Goal: Information Seeking & Learning: Find specific page/section

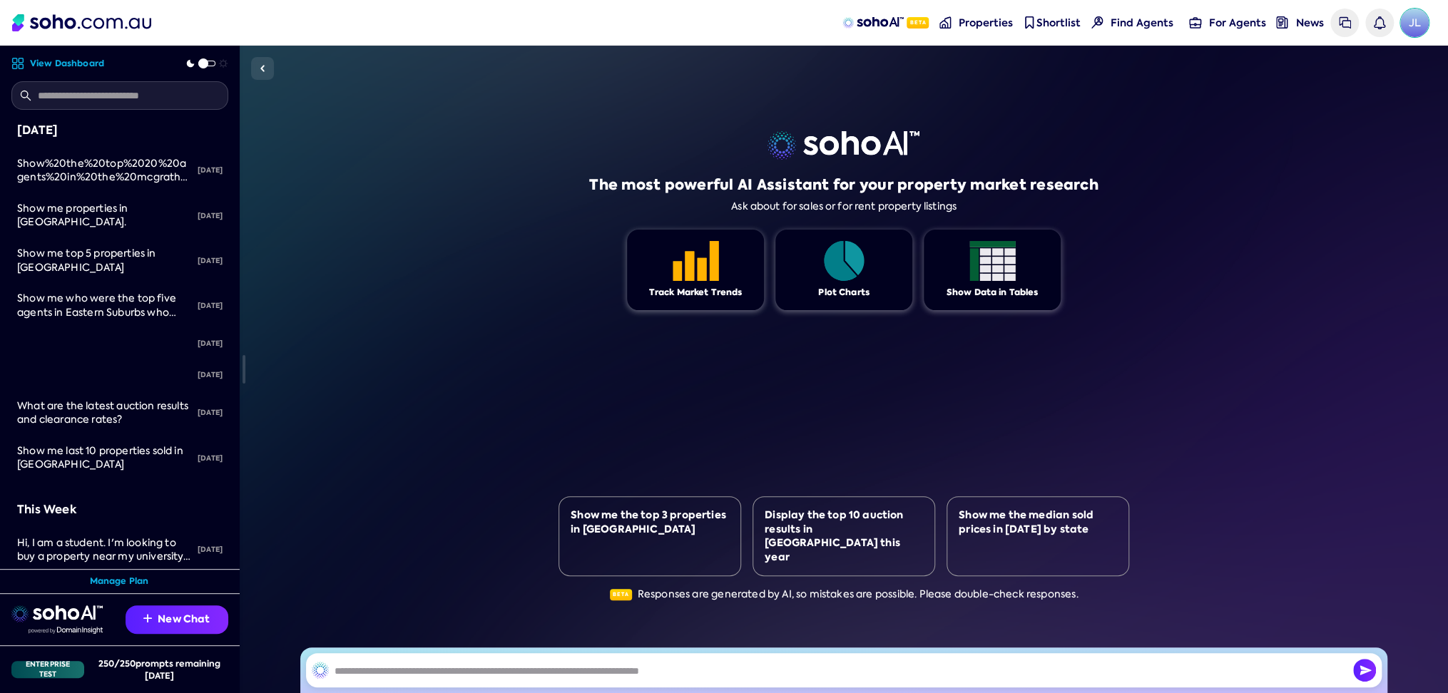
click at [1412, 20] on span "JL" at bounding box center [1414, 23] width 29 height 29
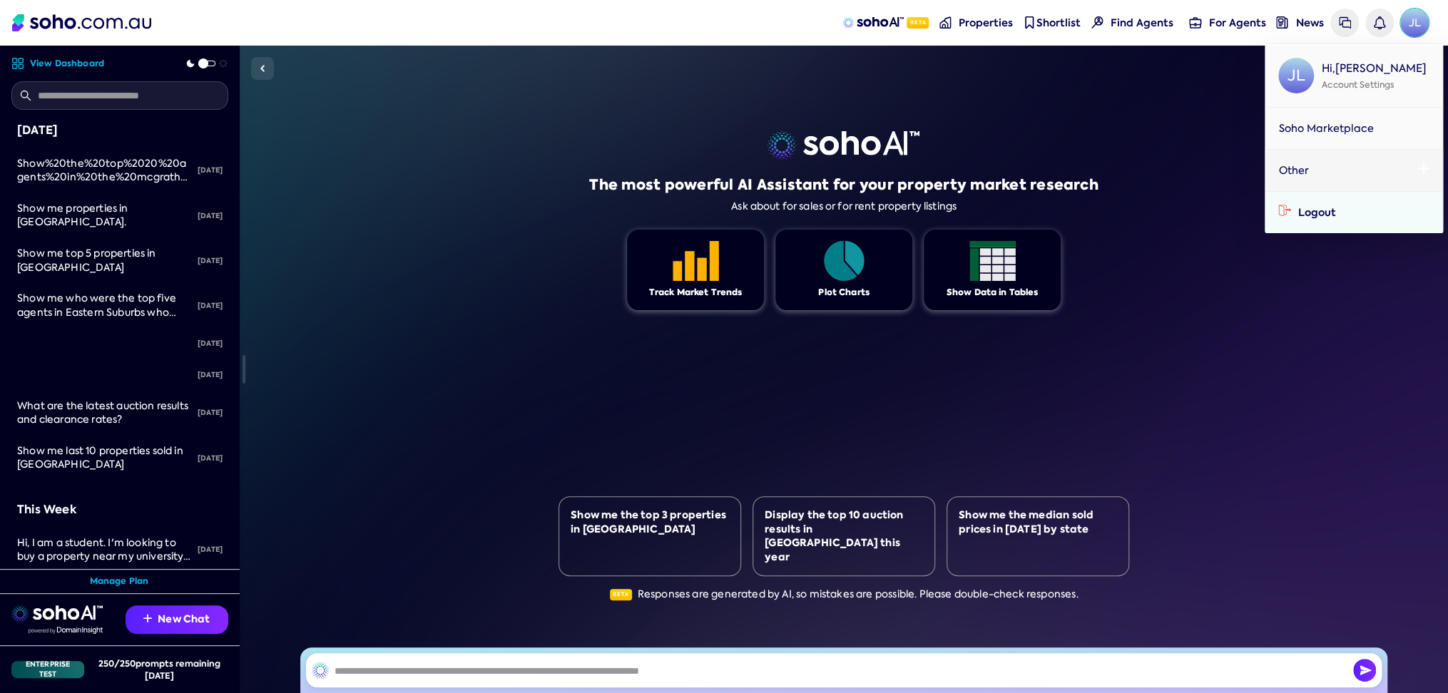
click at [1344, 205] on div "Logout" at bounding box center [1364, 212] width 132 height 14
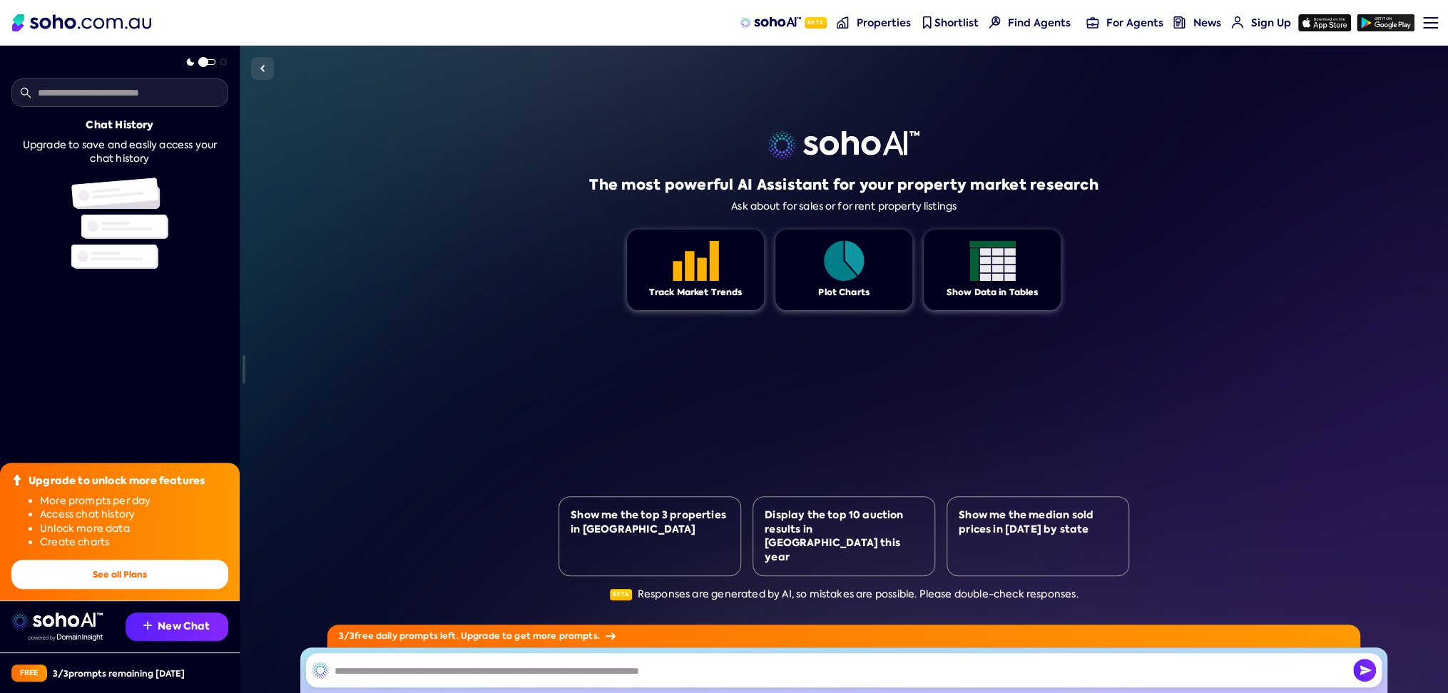
click at [1447, 29] on nav "Beta Properties Shortlist Find Agents For Agents News Sign Up Sign up Menu Logi…" at bounding box center [724, 23] width 1448 height 46
click at [1439, 25] on nav "Beta Properties Shortlist Find Agents For Agents News Sign Up Sign up Menu Logi…" at bounding box center [724, 23] width 1448 height 46
click at [1434, 21] on nav "Beta Properties Shortlist Find Agents For Agents News Sign Up Sign up Menu Logi…" at bounding box center [724, 23] width 1448 height 46
click at [1427, 19] on link "Menu" at bounding box center [1424, 23] width 15 height 46
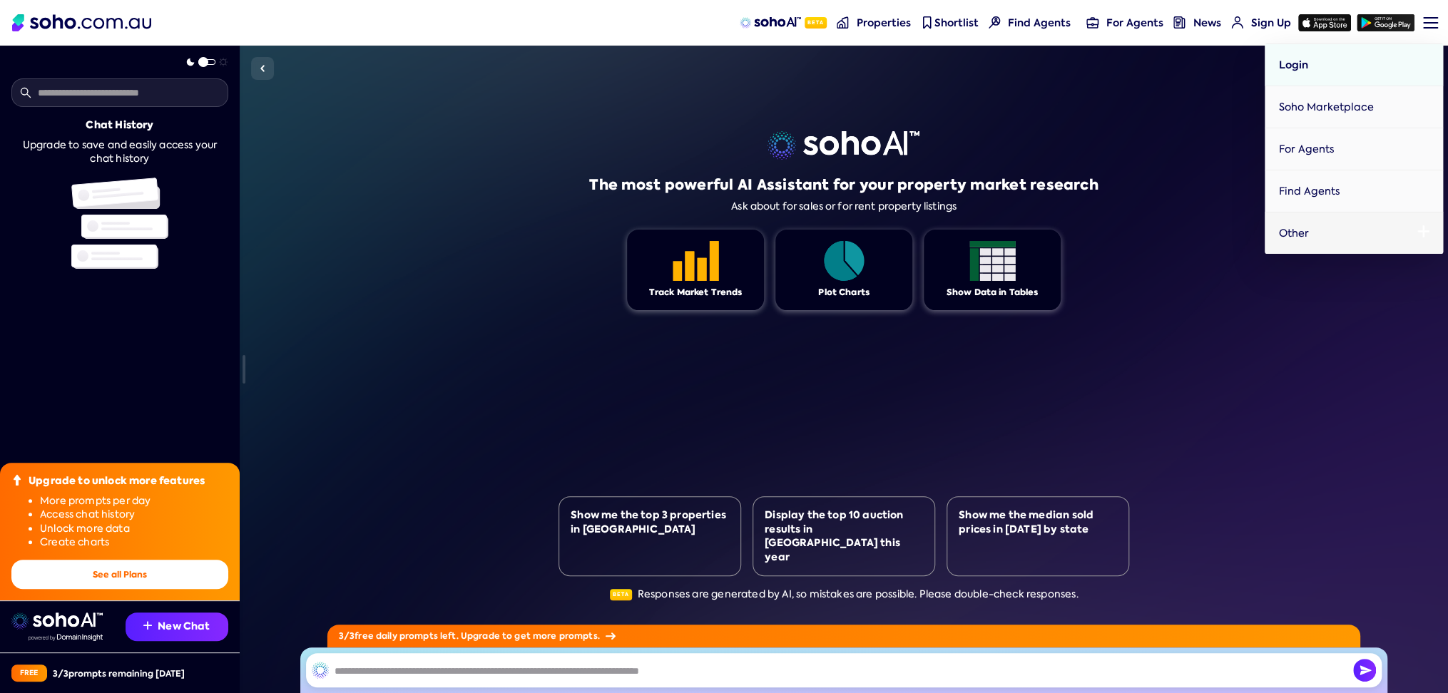
click at [1294, 64] on span "Login" at bounding box center [1292, 65] width 29 height 14
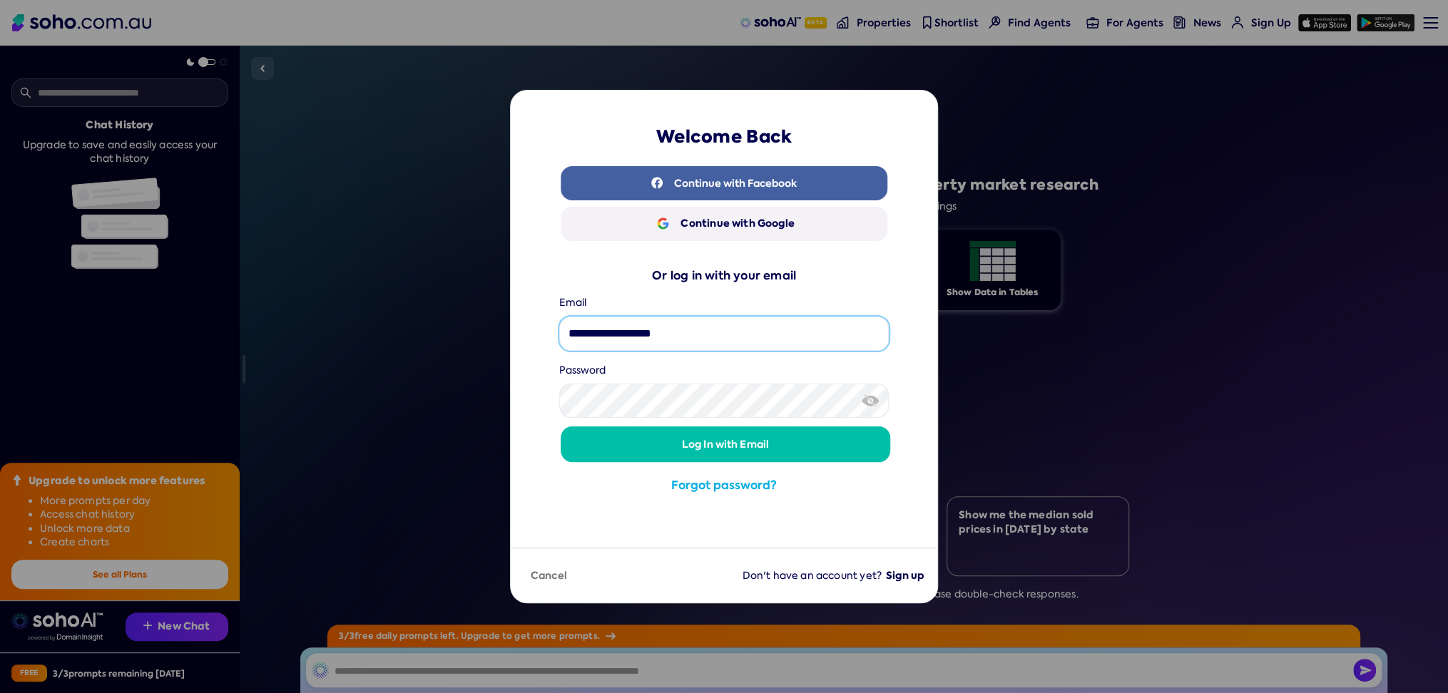
click at [821, 341] on input "**********" at bounding box center [724, 334] width 330 height 34
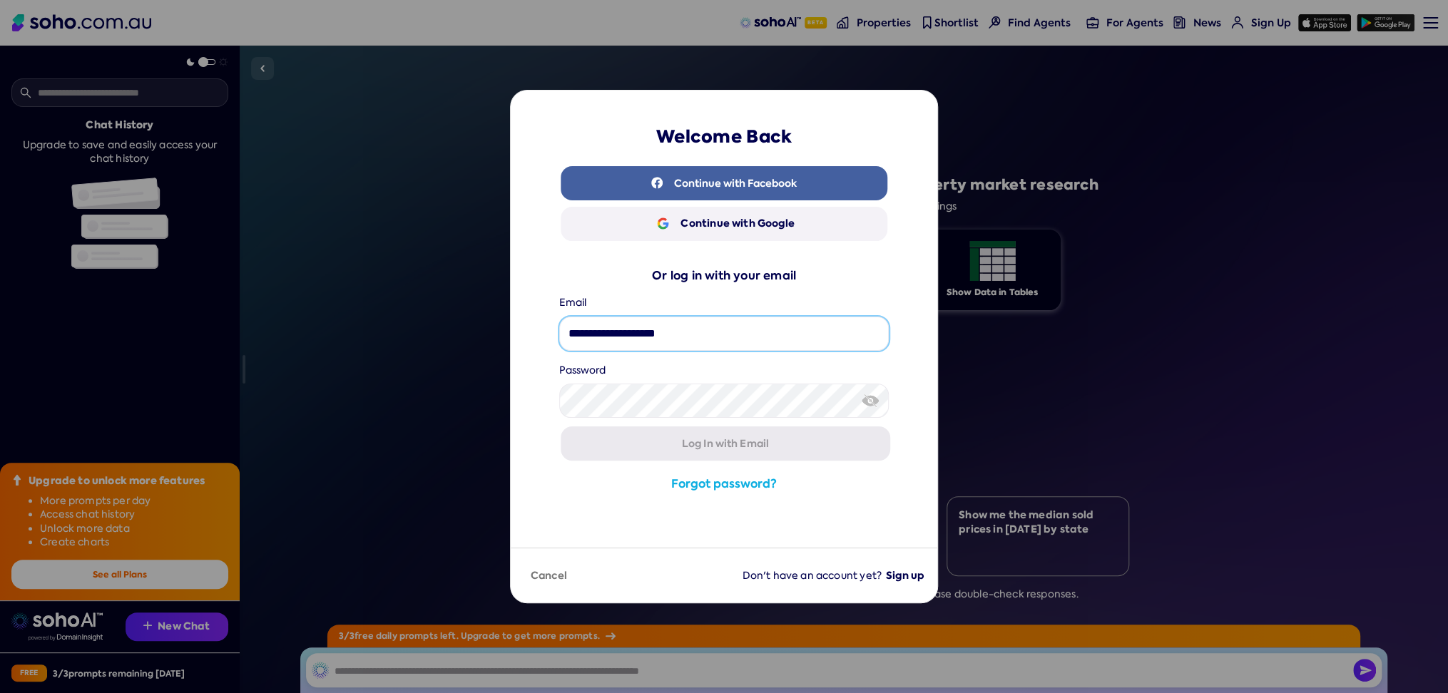
type input "**********"
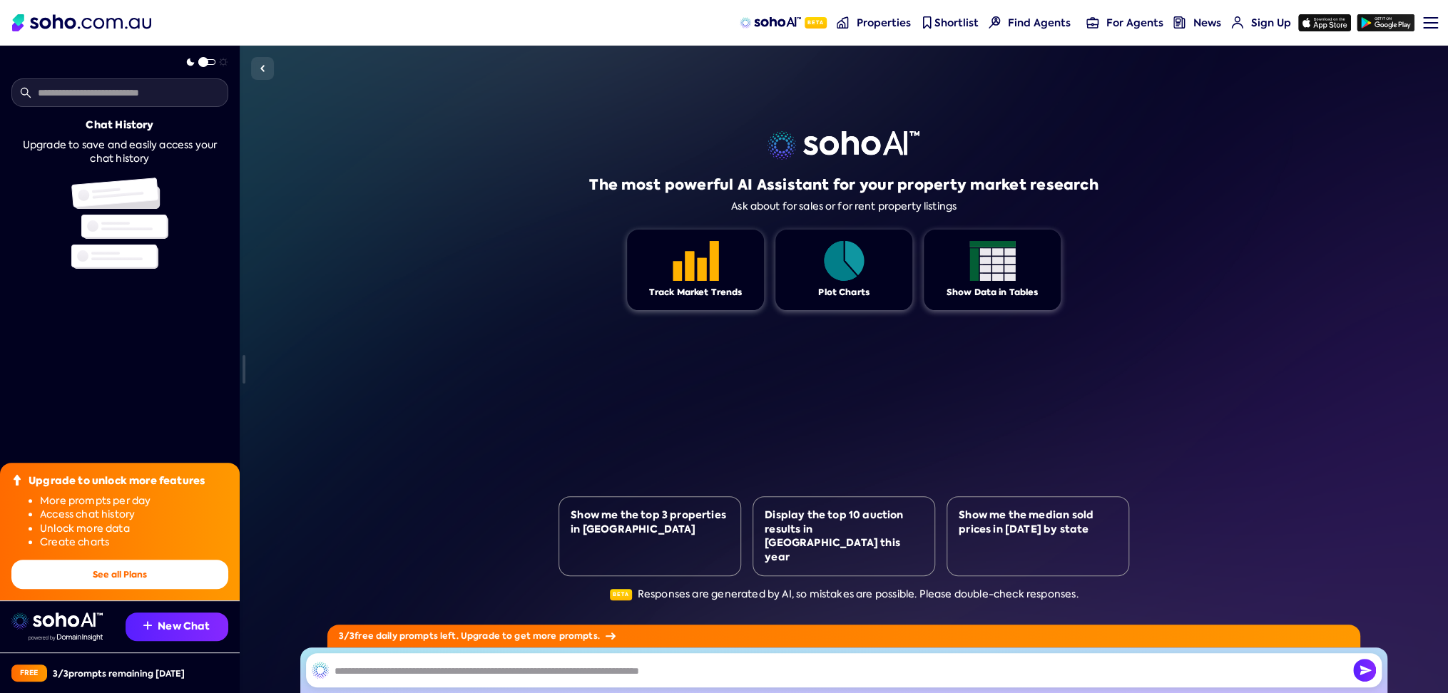
click at [1429, 112] on div "The most powerful AI Assistant for your property market research Ask about for …" at bounding box center [844, 370] width 1208 height 648
click at [1432, 16] on nav "Beta Properties Shortlist Find Agents For Agents News Sign Up Sign up Menu Logi…" at bounding box center [724, 23] width 1448 height 46
click at [1432, 26] on nav "Beta Properties Shortlist Find Agents For Agents News Sign Up Sign up Menu Logi…" at bounding box center [724, 23] width 1448 height 46
click at [1427, 22] on div at bounding box center [1430, 22] width 15 height 1
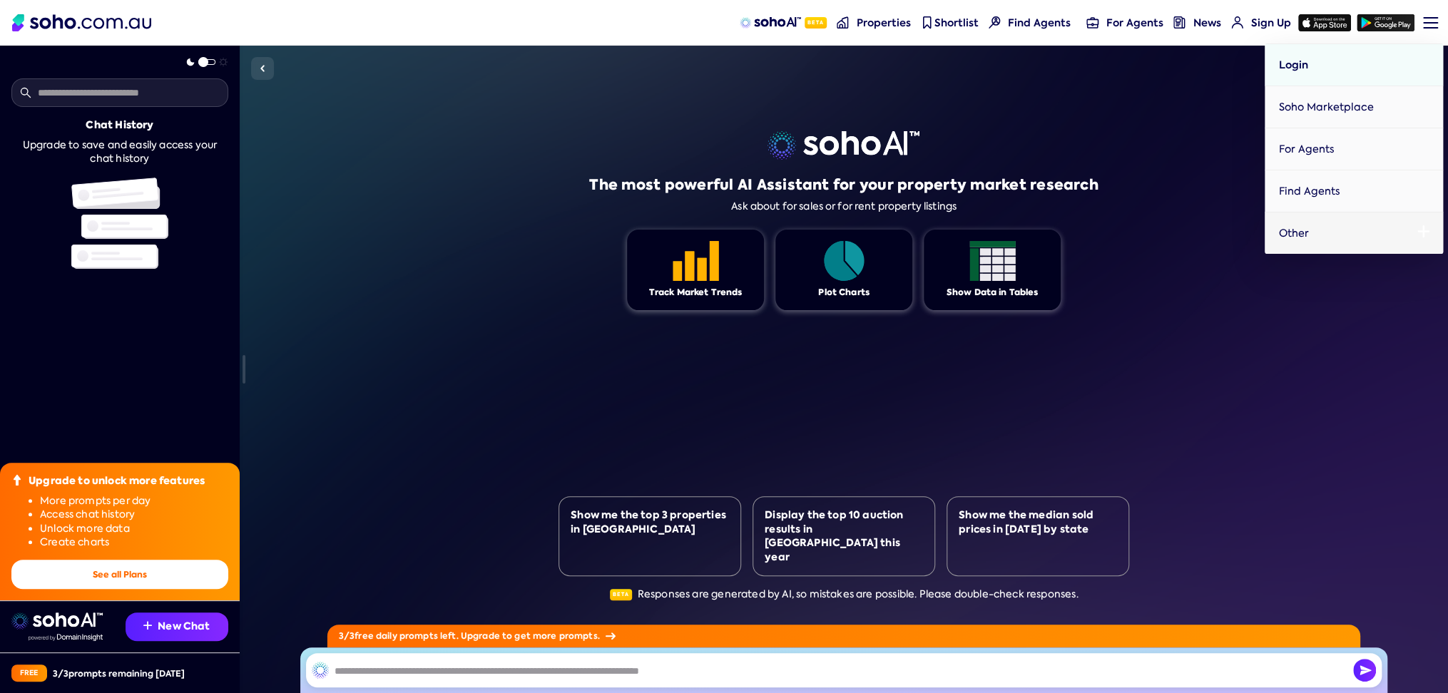
click at [1337, 65] on link "Login" at bounding box center [1354, 65] width 178 height 42
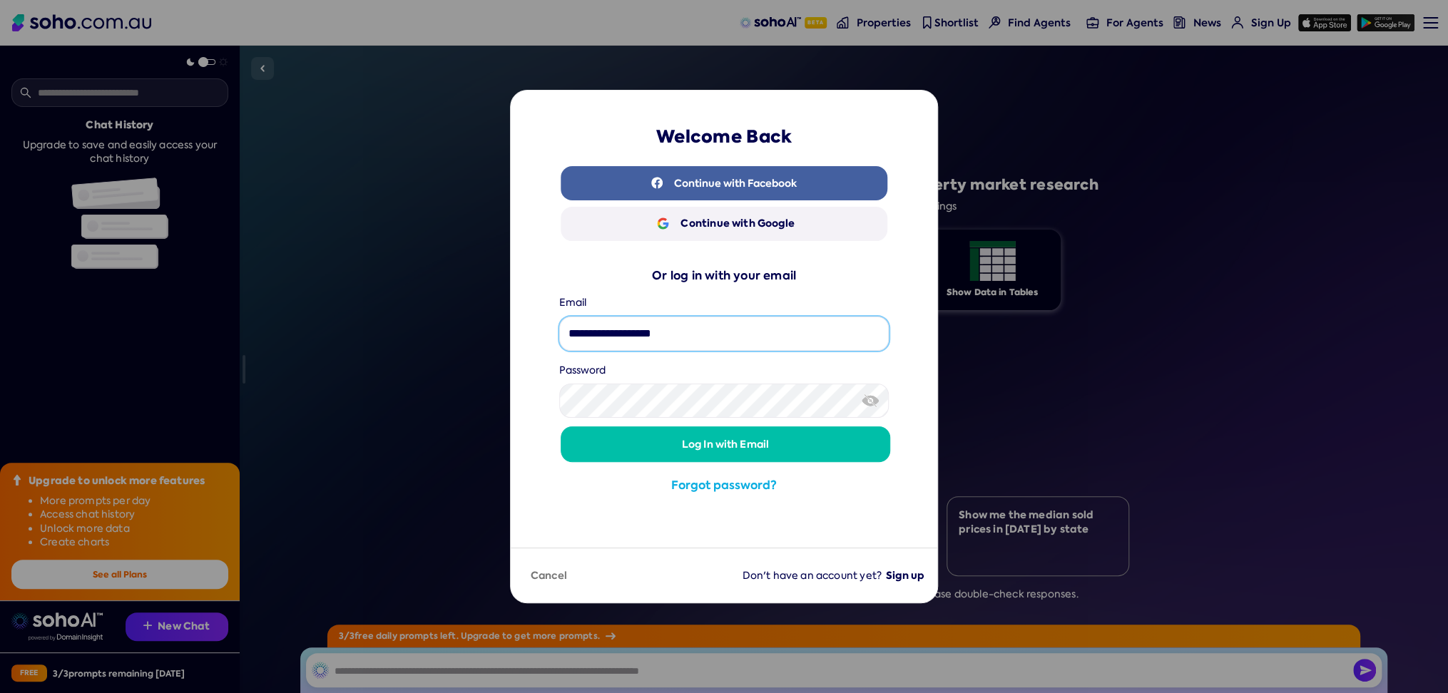
drag, startPoint x: 713, startPoint y: 337, endPoint x: 385, endPoint y: 307, distance: 329.5
click at [385, 307] on div "**********" at bounding box center [724, 346] width 1448 height 693
type input "**********"
click at [562, 521] on section "**********" at bounding box center [724, 319] width 427 height 457
click at [656, 447] on button "Log In with Email" at bounding box center [726, 445] width 330 height 36
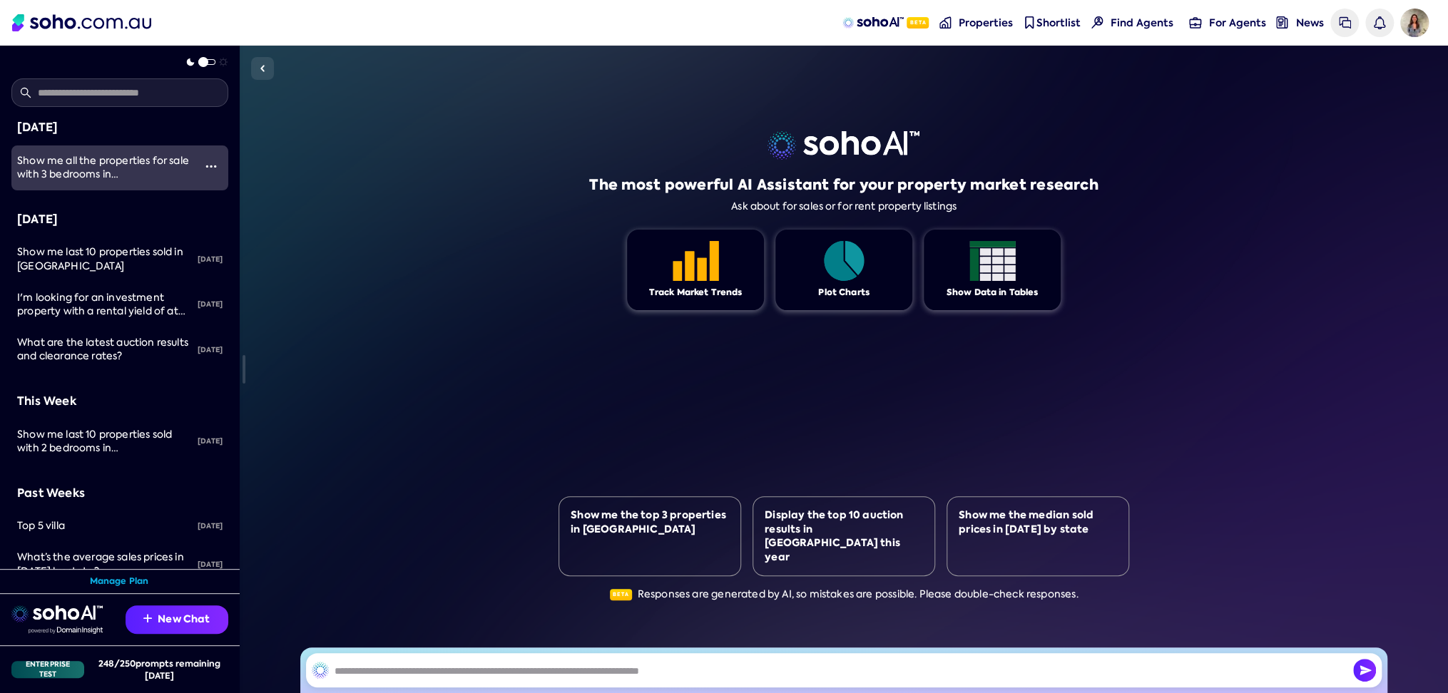
click at [134, 179] on span "Show me all the properties for sale with 3 bedrooms in [GEOGRAPHIC_DATA]" at bounding box center [103, 174] width 172 height 41
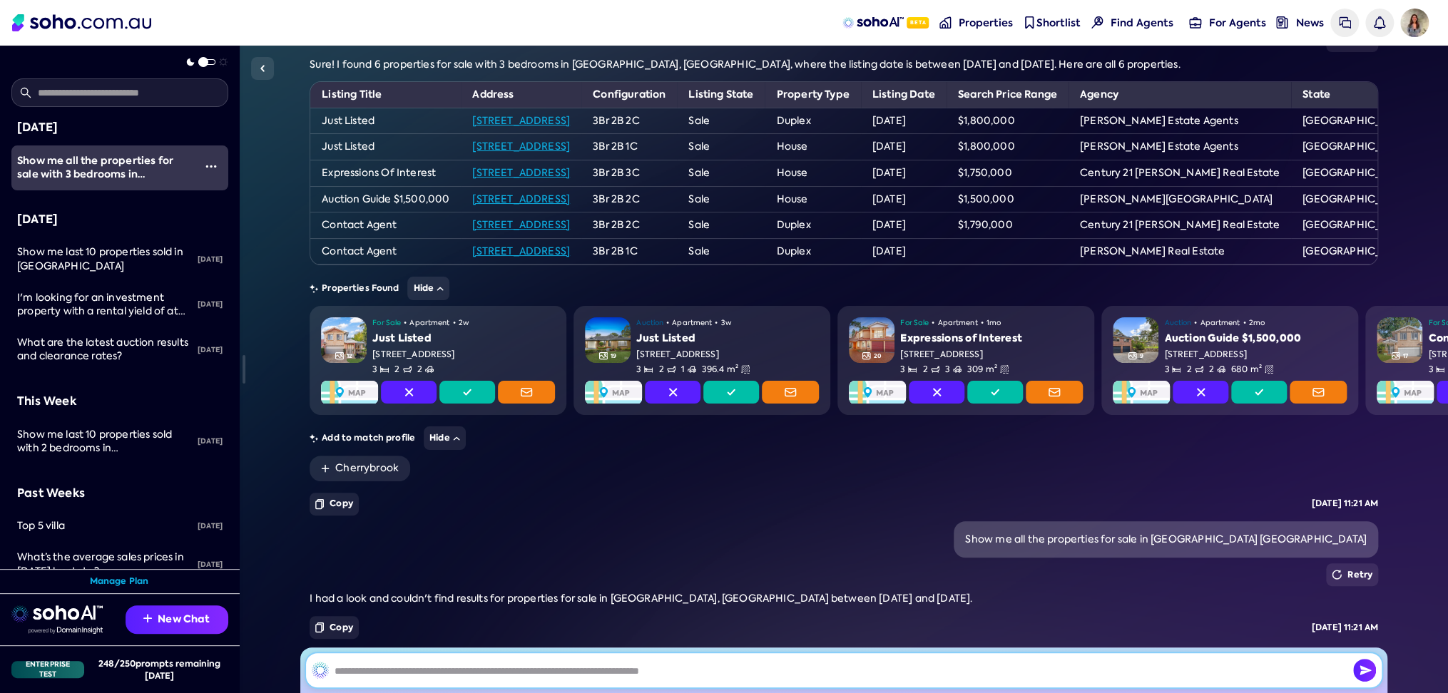
scroll to position [198, 0]
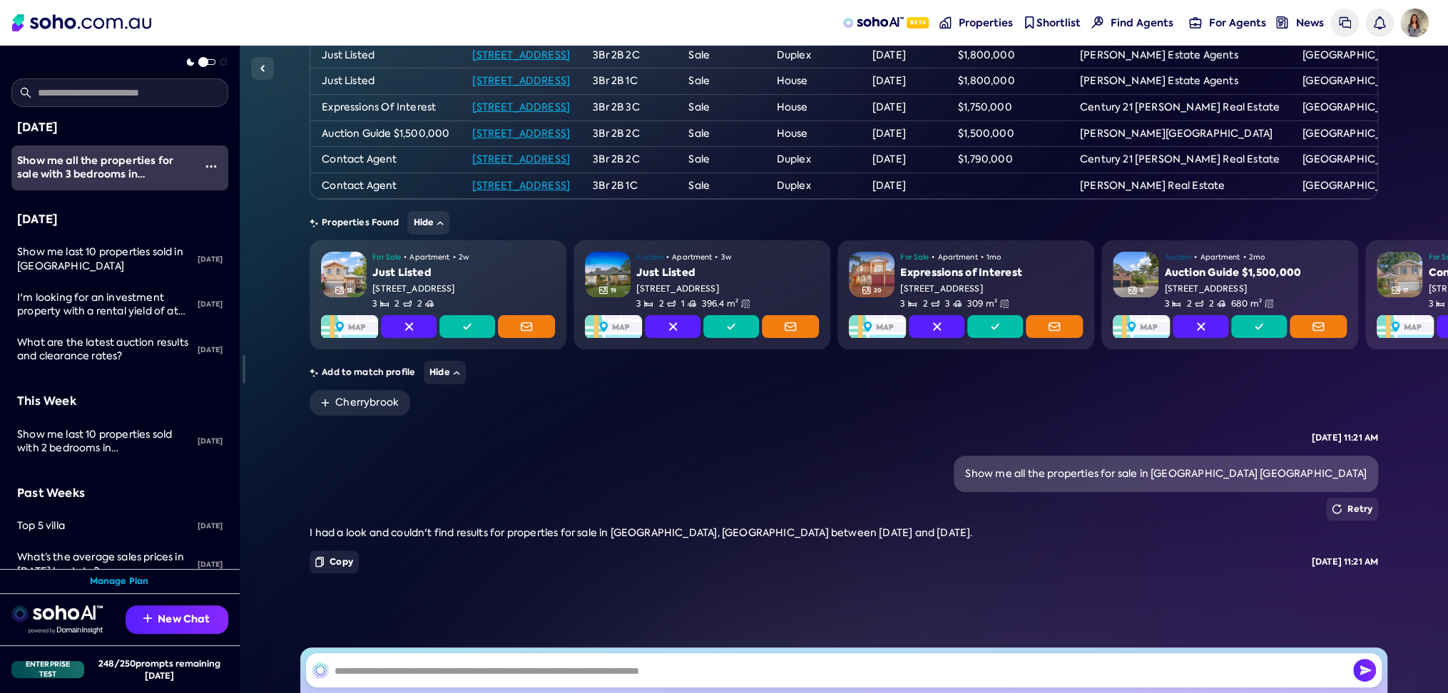
click at [1315, 471] on div "Show me all the properties for sale in [GEOGRAPHIC_DATA] [GEOGRAPHIC_DATA]" at bounding box center [1166, 474] width 402 height 14
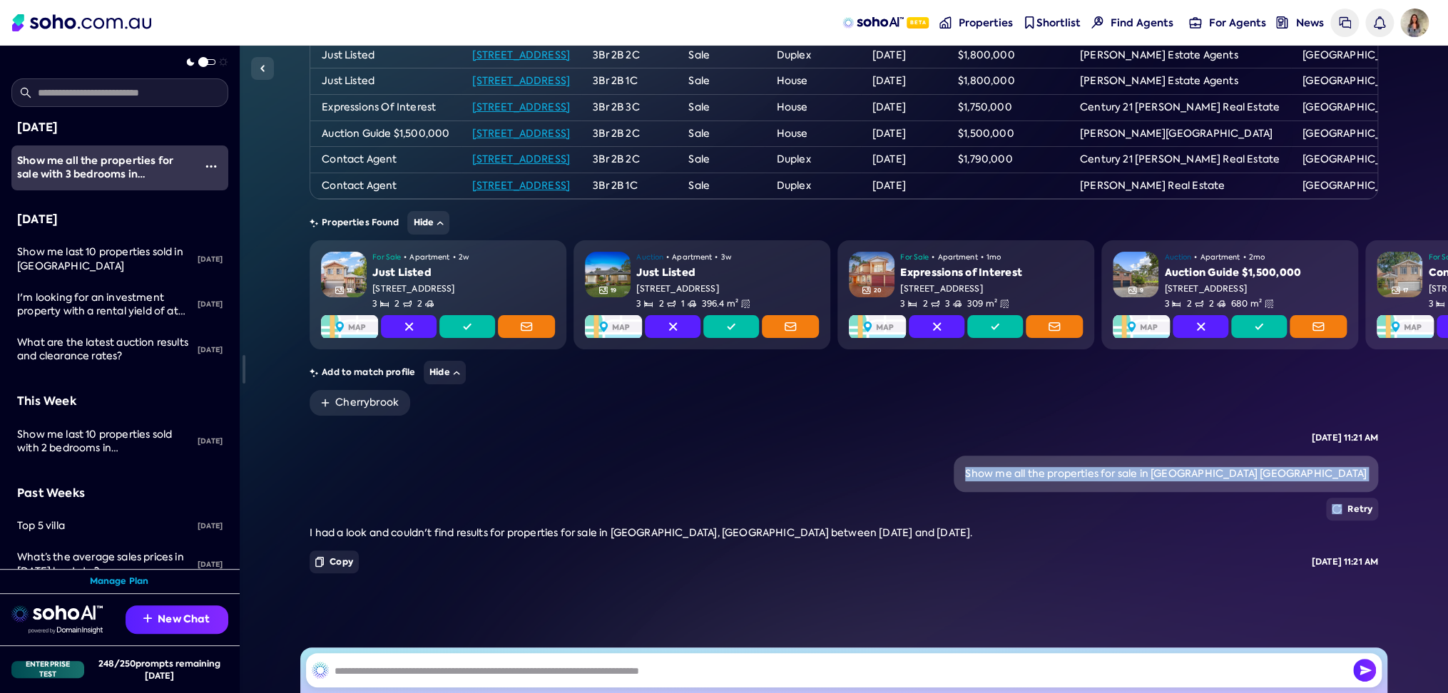
click at [1315, 471] on div "Show me all the properties for sale in [GEOGRAPHIC_DATA] [GEOGRAPHIC_DATA]" at bounding box center [1166, 474] width 402 height 14
copy div "Show me all the properties for sale in [GEOGRAPHIC_DATA] [GEOGRAPHIC_DATA]"
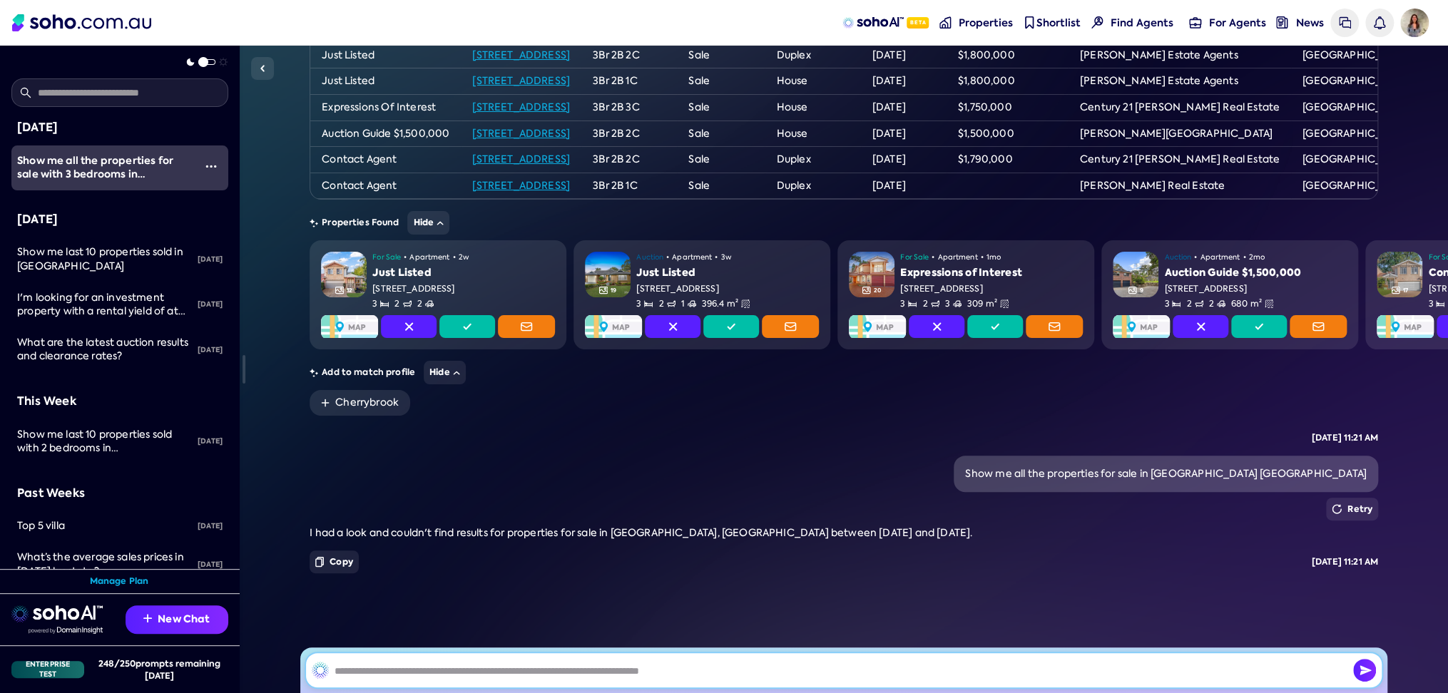
click at [1205, 670] on input "text" at bounding box center [844, 670] width 1076 height 34
paste input "**********"
type input "**********"
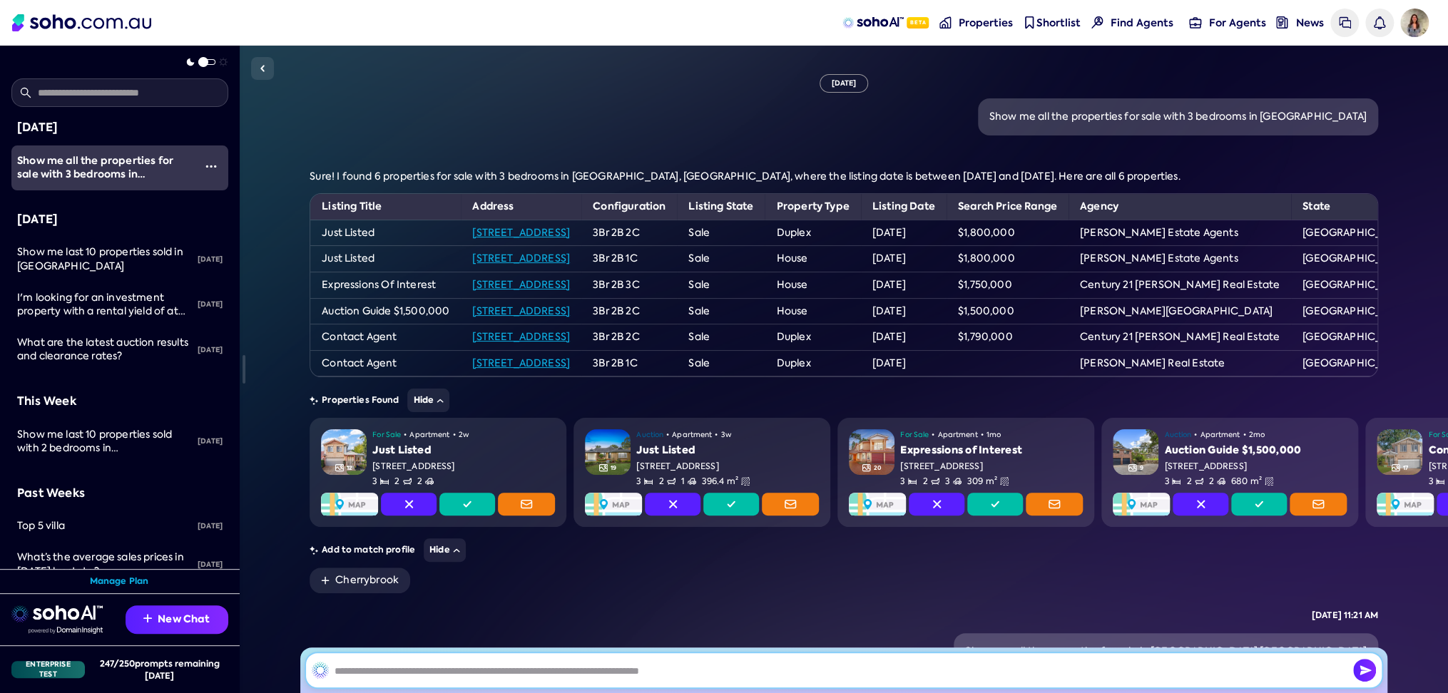
scroll to position [0, 0]
click at [560, 111] on div "Show me all the properties for sale with 3 bedrooms in [GEOGRAPHIC_DATA]" at bounding box center [844, 116] width 1069 height 37
click at [1260, 113] on div "Show me all the properties for sale with 3 bedrooms in [GEOGRAPHIC_DATA]" at bounding box center [1177, 117] width 377 height 14
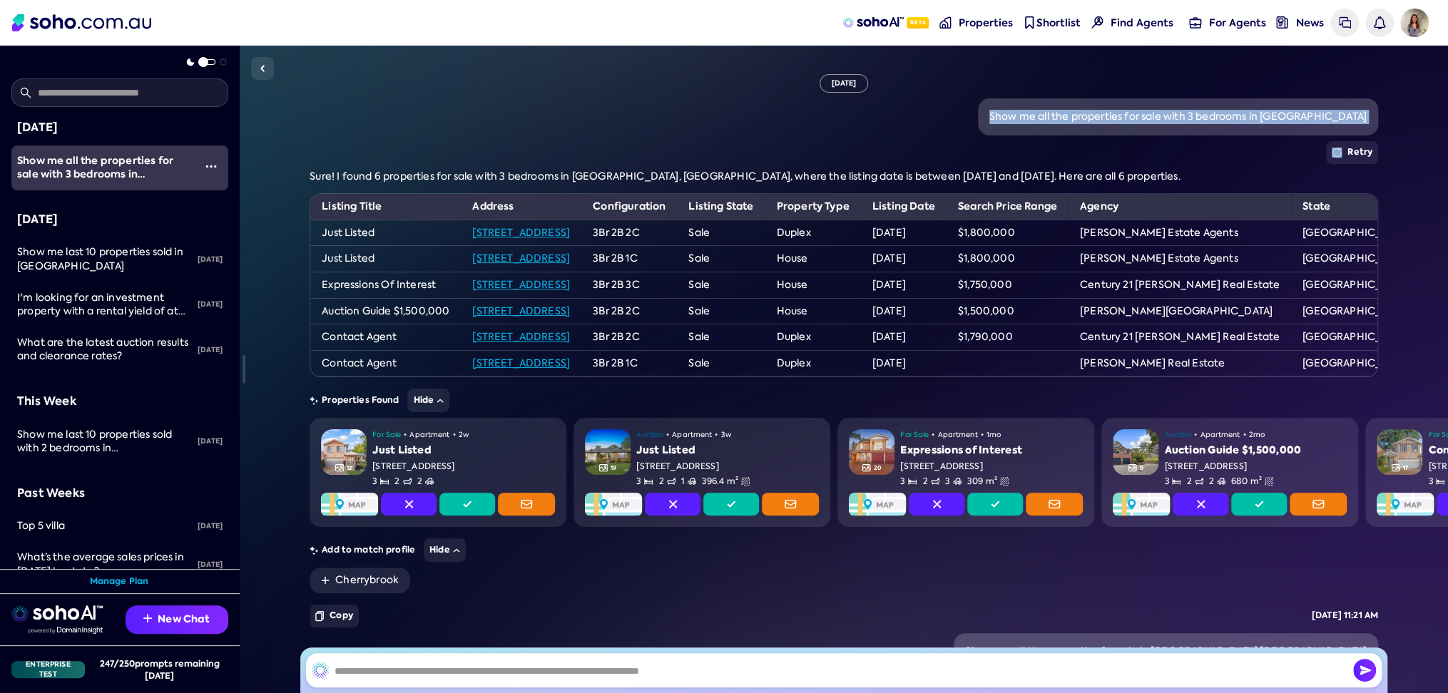
click at [1260, 113] on div "Show me all the properties for sale with 3 bedrooms in [GEOGRAPHIC_DATA]" at bounding box center [1177, 117] width 377 height 14
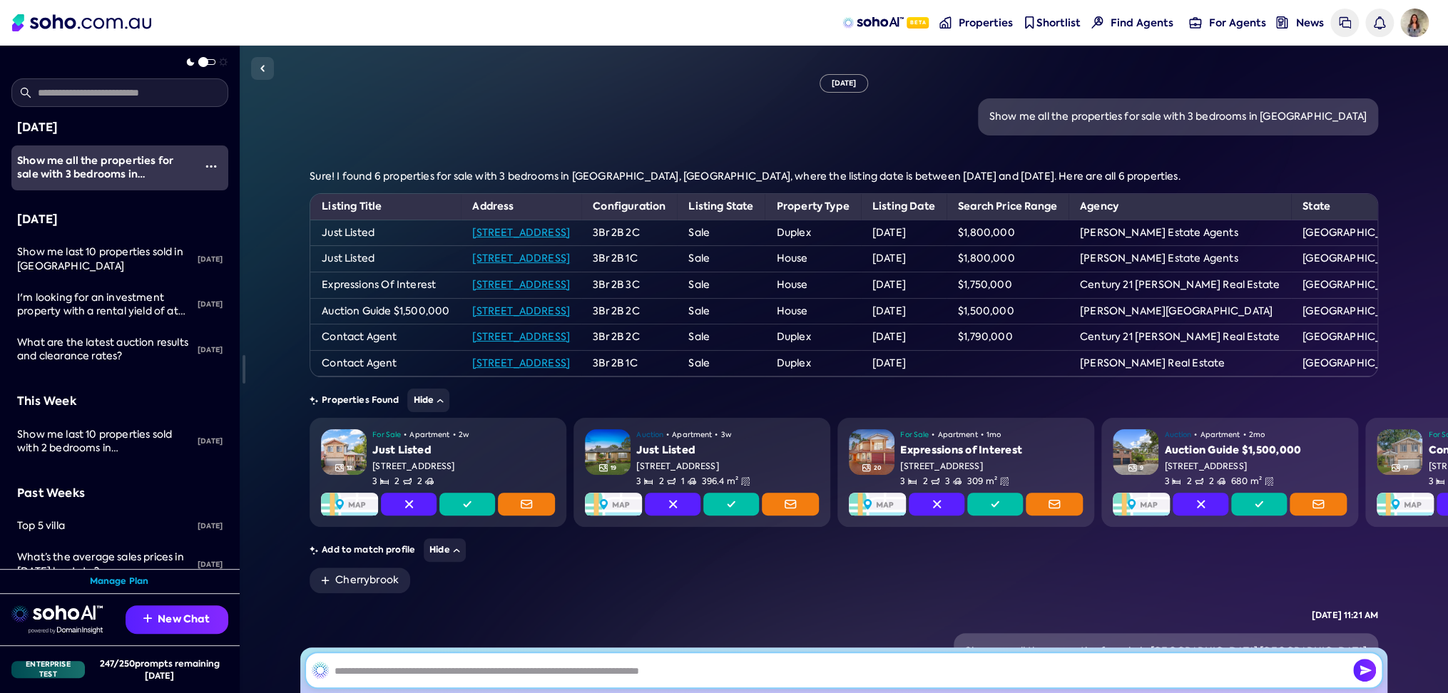
click at [753, 670] on input "text" at bounding box center [844, 670] width 1076 height 34
click at [603, 670] on input "text" at bounding box center [844, 670] width 1076 height 34
click at [1156, 105] on div "Show me all the properties for sale with 3 bedrooms in [GEOGRAPHIC_DATA]" at bounding box center [1178, 116] width 400 height 37
click at [1150, 113] on div "Show me all the properties for sale with 3 bedrooms in [GEOGRAPHIC_DATA]" at bounding box center [1177, 117] width 377 height 14
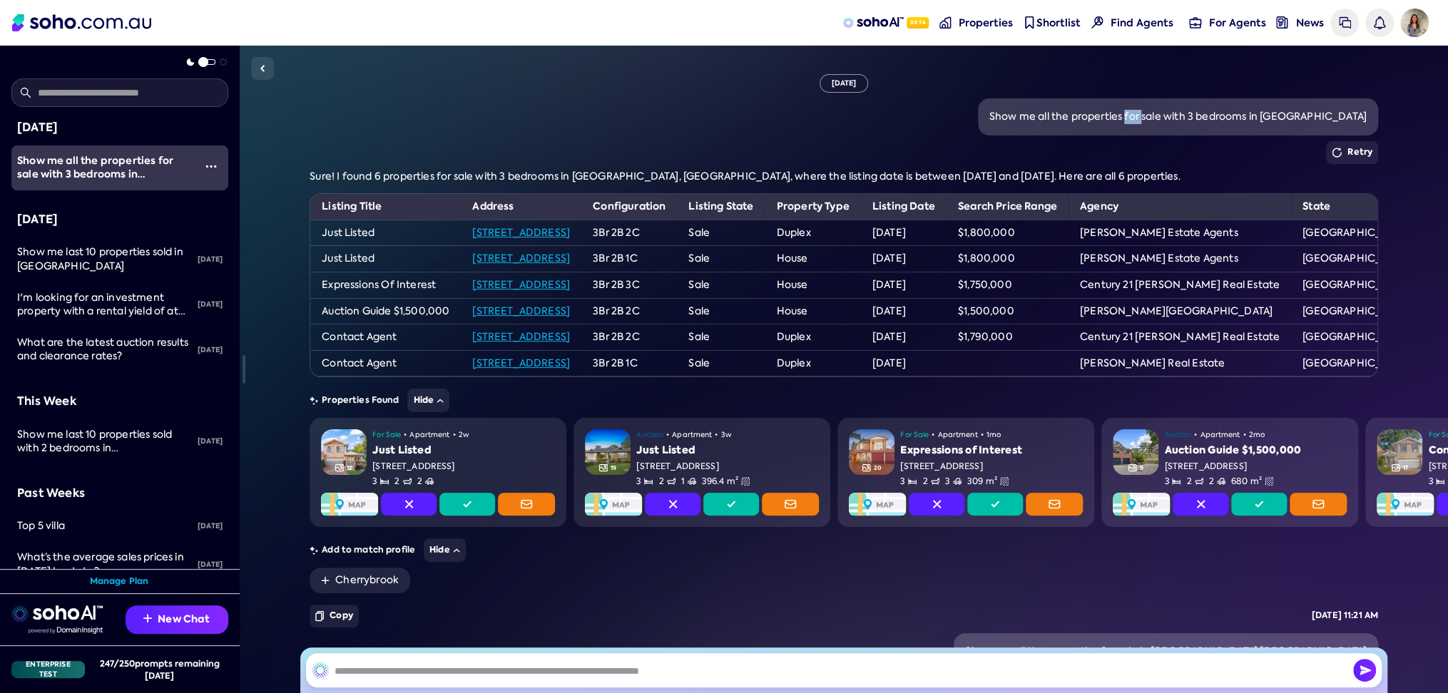
click at [1150, 113] on div "Show me all the properties for sale with 3 bedrooms in [GEOGRAPHIC_DATA]" at bounding box center [1177, 117] width 377 height 14
copy div "Show me all the properties for sale with 3 bedrooms in [GEOGRAPHIC_DATA]"
click at [735, 667] on input "text" at bounding box center [844, 670] width 1076 height 34
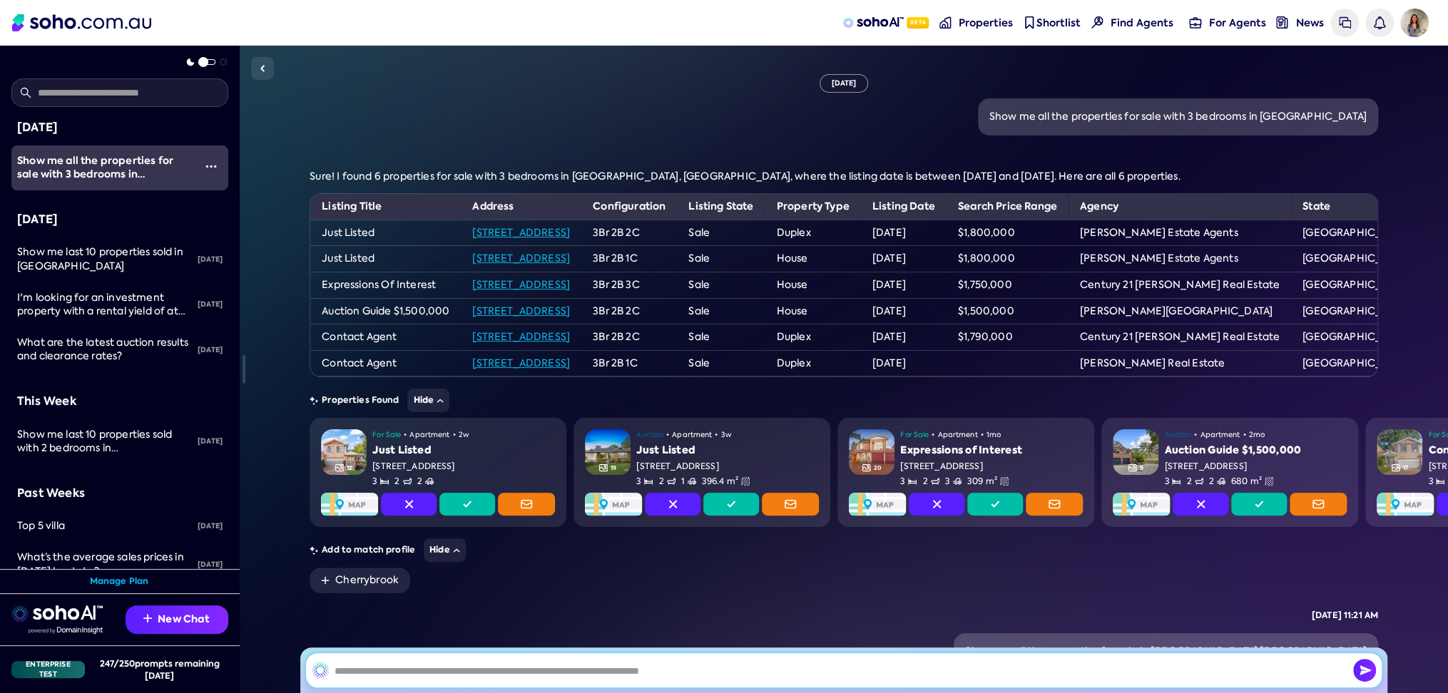
paste input "**********"
click at [559, 668] on input "**********" at bounding box center [844, 670] width 1076 height 34
type input "**********"
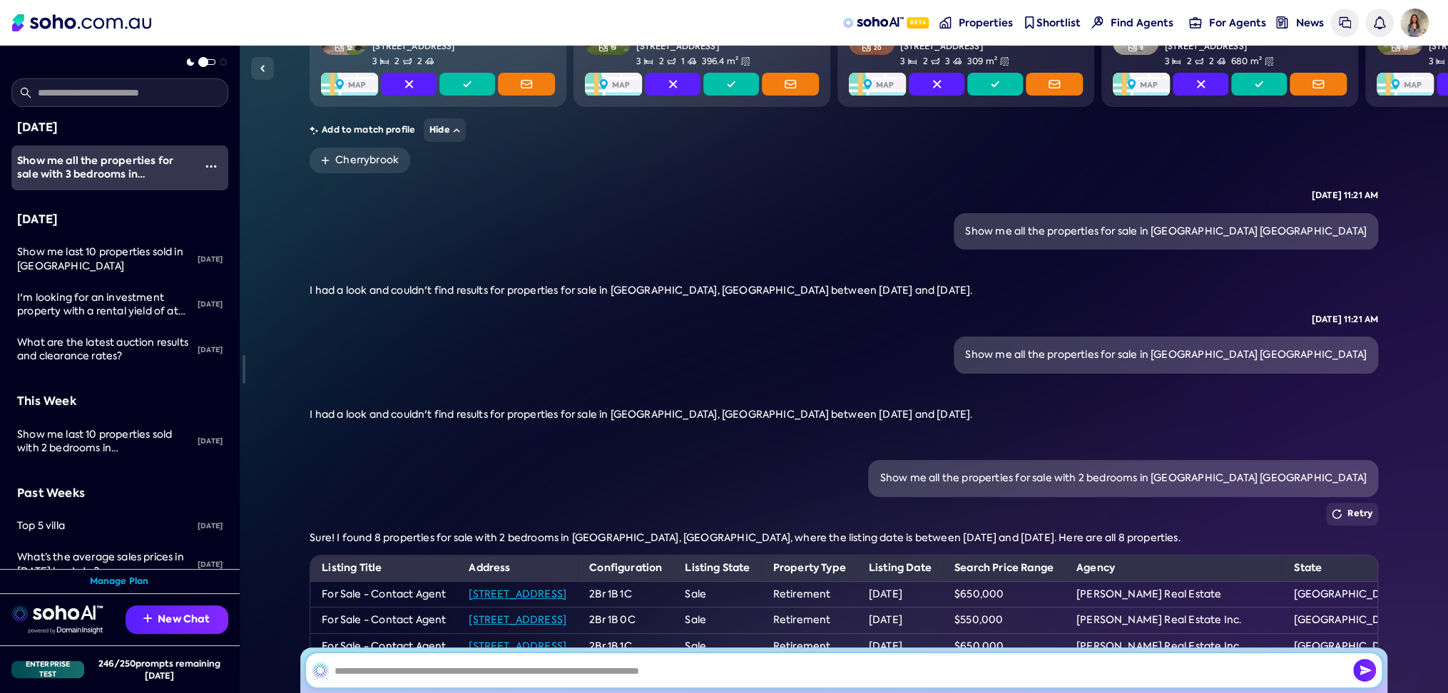
scroll to position [427, 0]
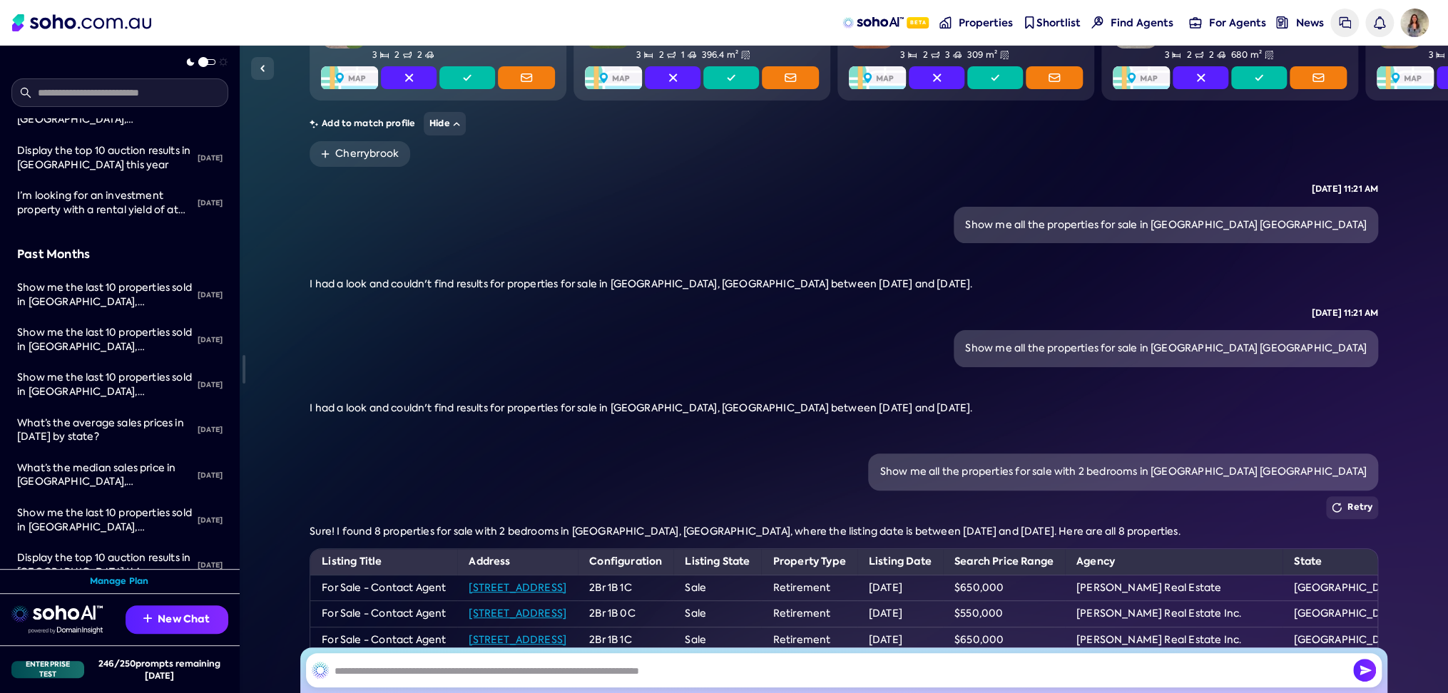
click at [653, 519] on div "Retry" at bounding box center [844, 507] width 1069 height 23
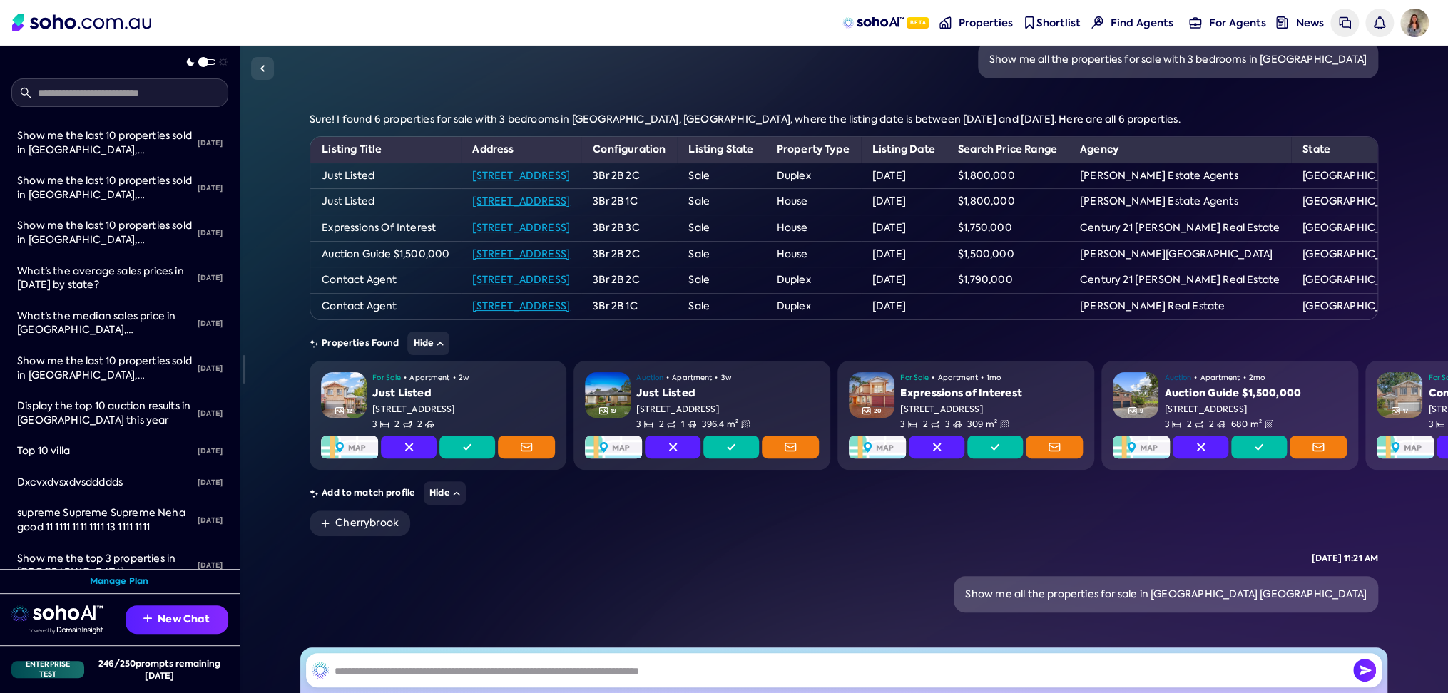
scroll to position [0, 0]
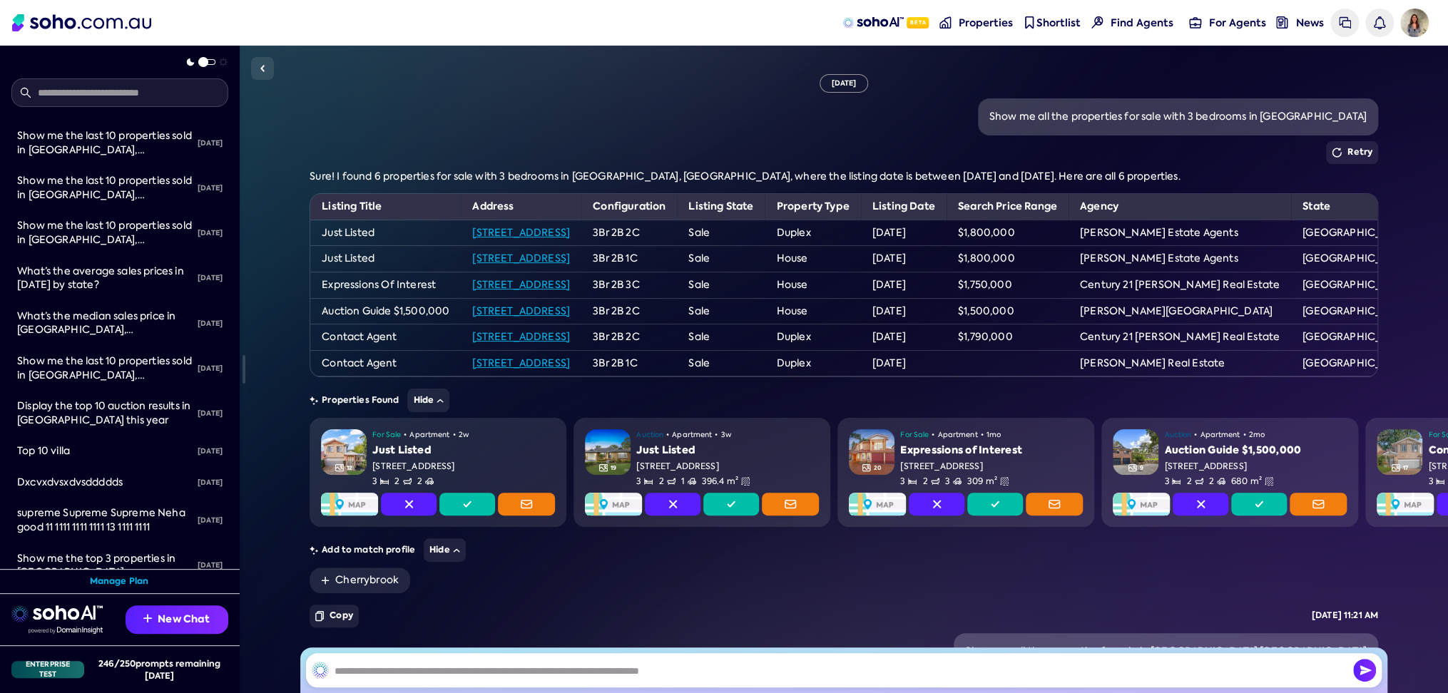
click at [1215, 115] on div "Show me all the properties for sale with 3 bedrooms in [GEOGRAPHIC_DATA]" at bounding box center [1177, 117] width 377 height 14
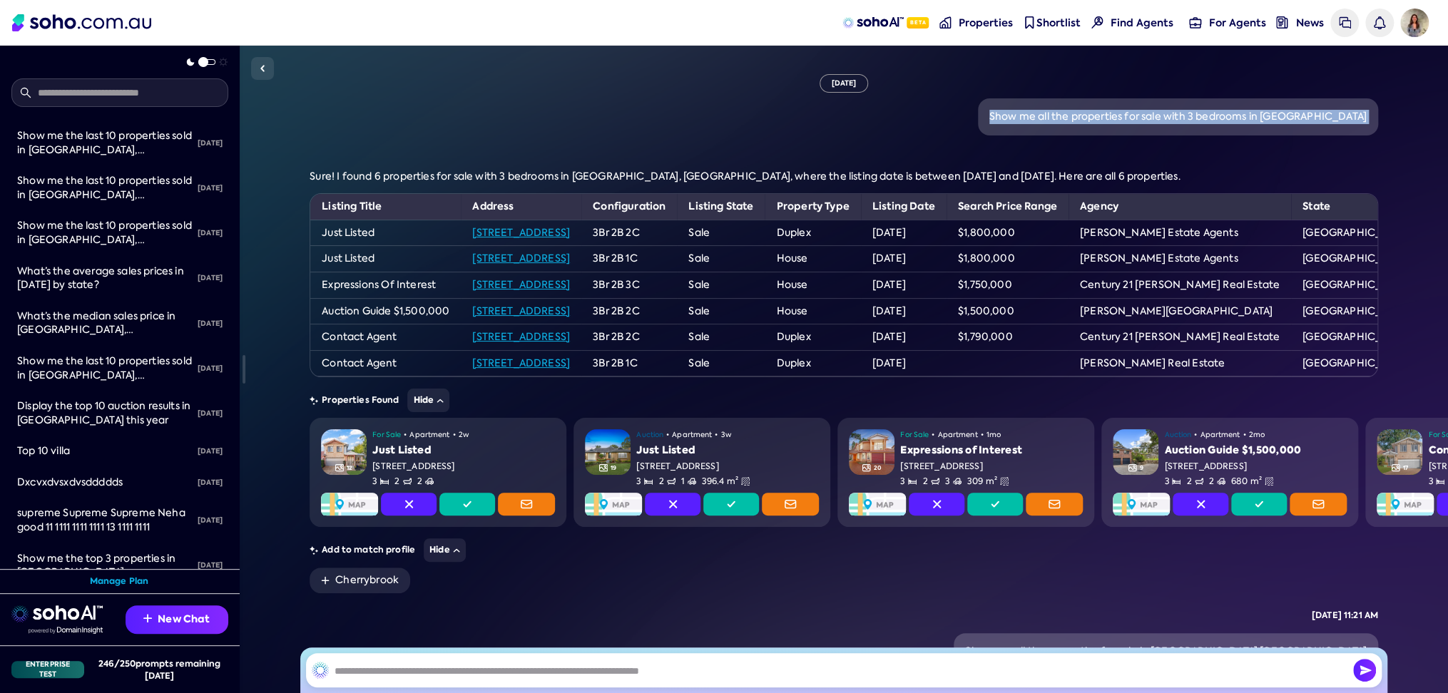
copy div "Show me all the properties for sale with 3 bedrooms in [GEOGRAPHIC_DATA]"
click at [869, 673] on input "text" at bounding box center [844, 670] width 1076 height 34
paste input "**********"
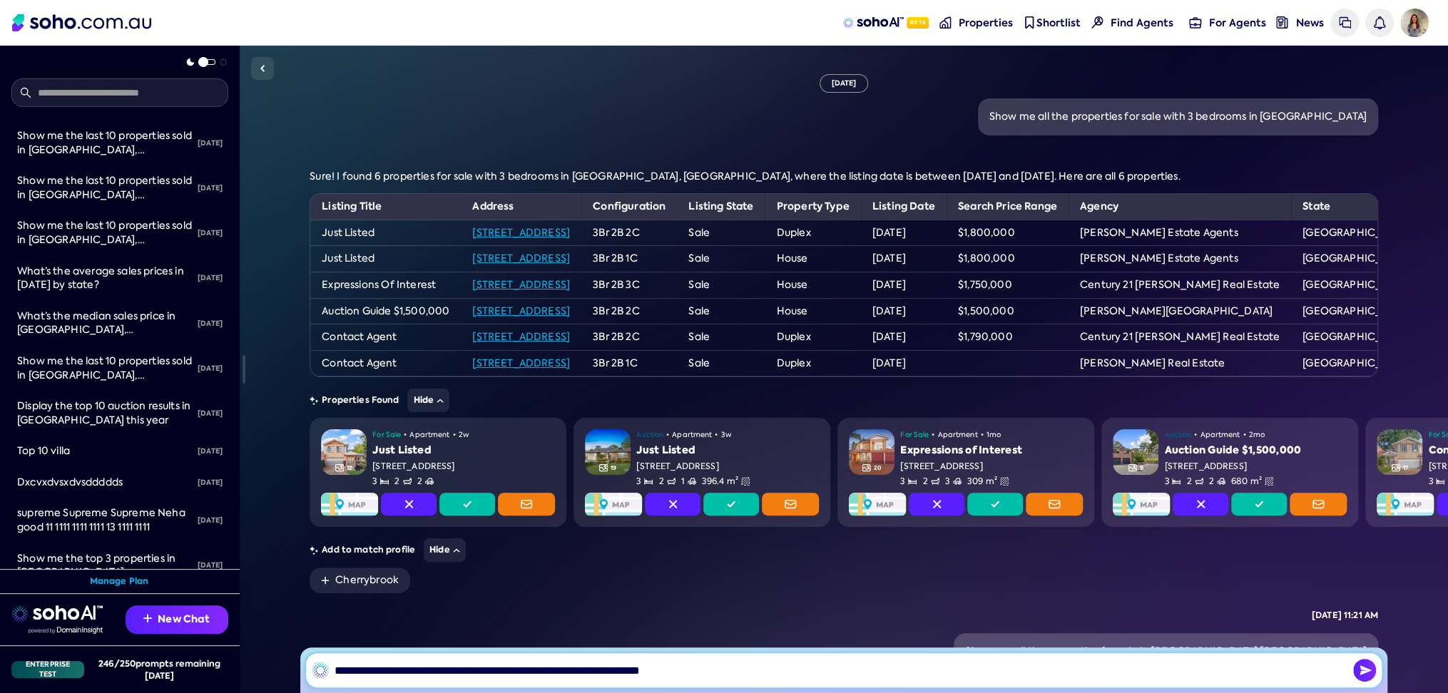
click at [554, 673] on input "**********" at bounding box center [844, 670] width 1076 height 34
type input "**********"
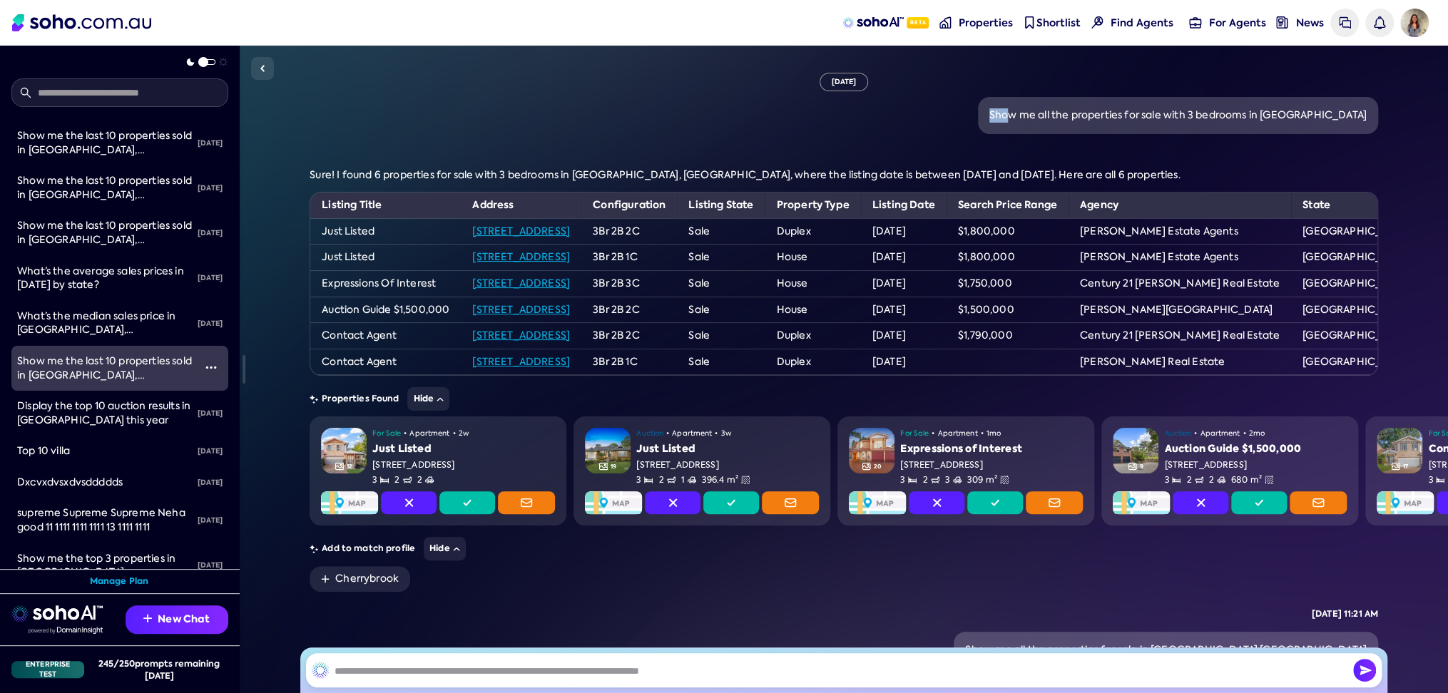
scroll to position [2, 0]
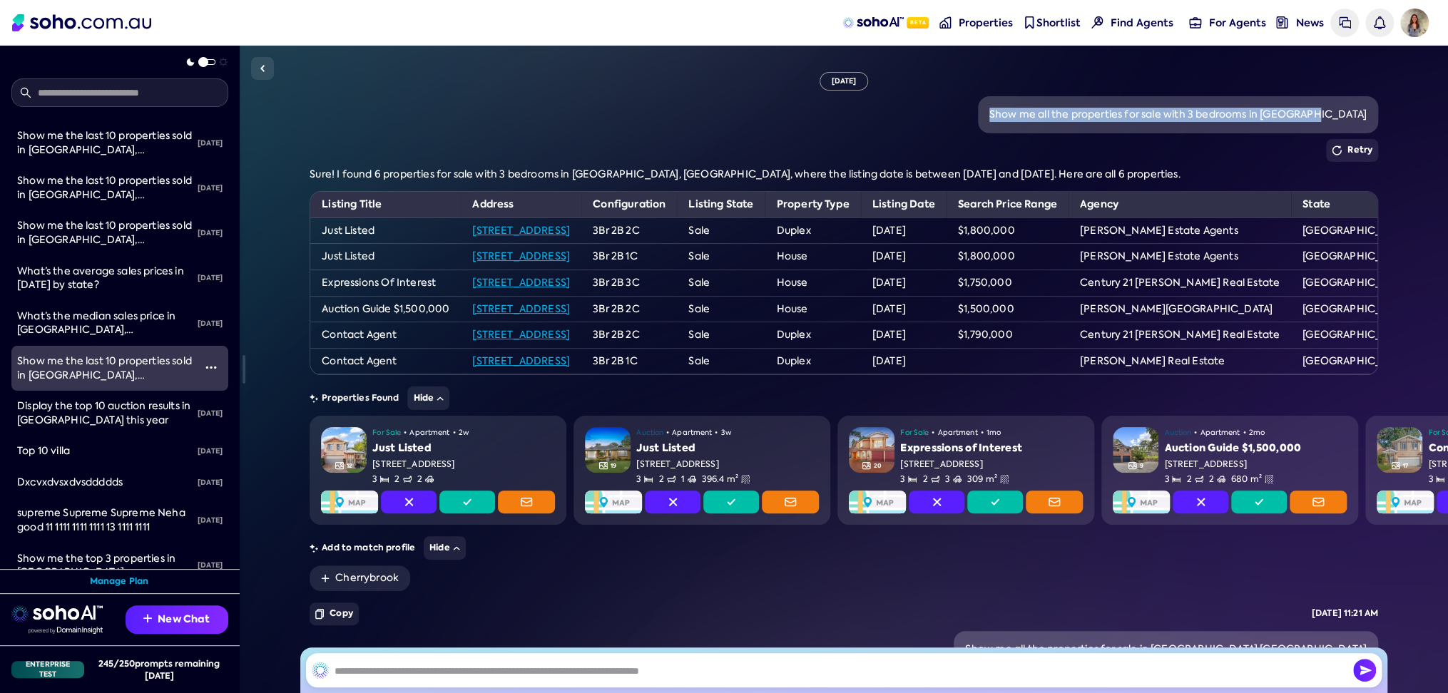
drag, startPoint x: 1008, startPoint y: 108, endPoint x: 1327, endPoint y: 113, distance: 319.6
click at [1327, 113] on div "Show me all the properties for sale with 3 bedrooms in [GEOGRAPHIC_DATA]" at bounding box center [1177, 115] width 377 height 14
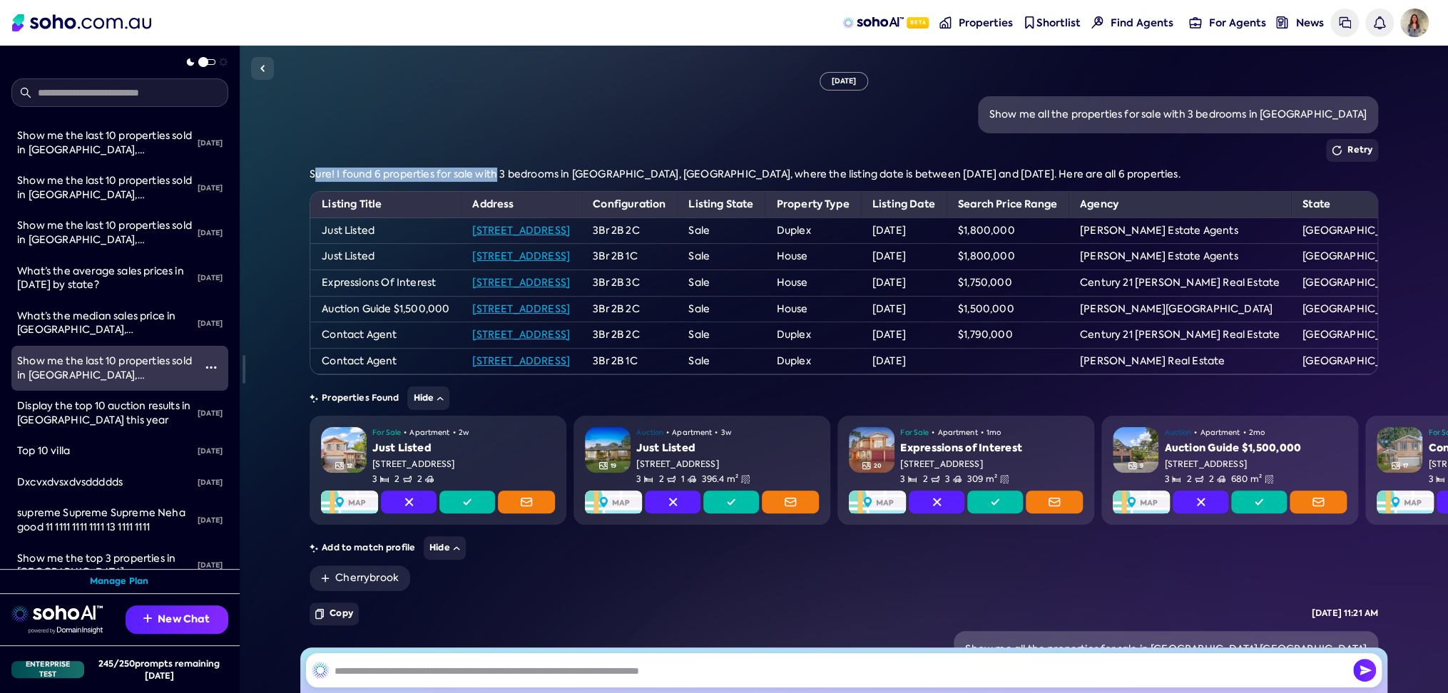
drag, startPoint x: 315, startPoint y: 174, endPoint x: 498, endPoint y: 163, distance: 183.0
click at [498, 163] on div "Show me all the properties for sale with 3 bedrooms in [GEOGRAPHIC_DATA] [GEOGR…" at bounding box center [844, 363] width 1069 height 535
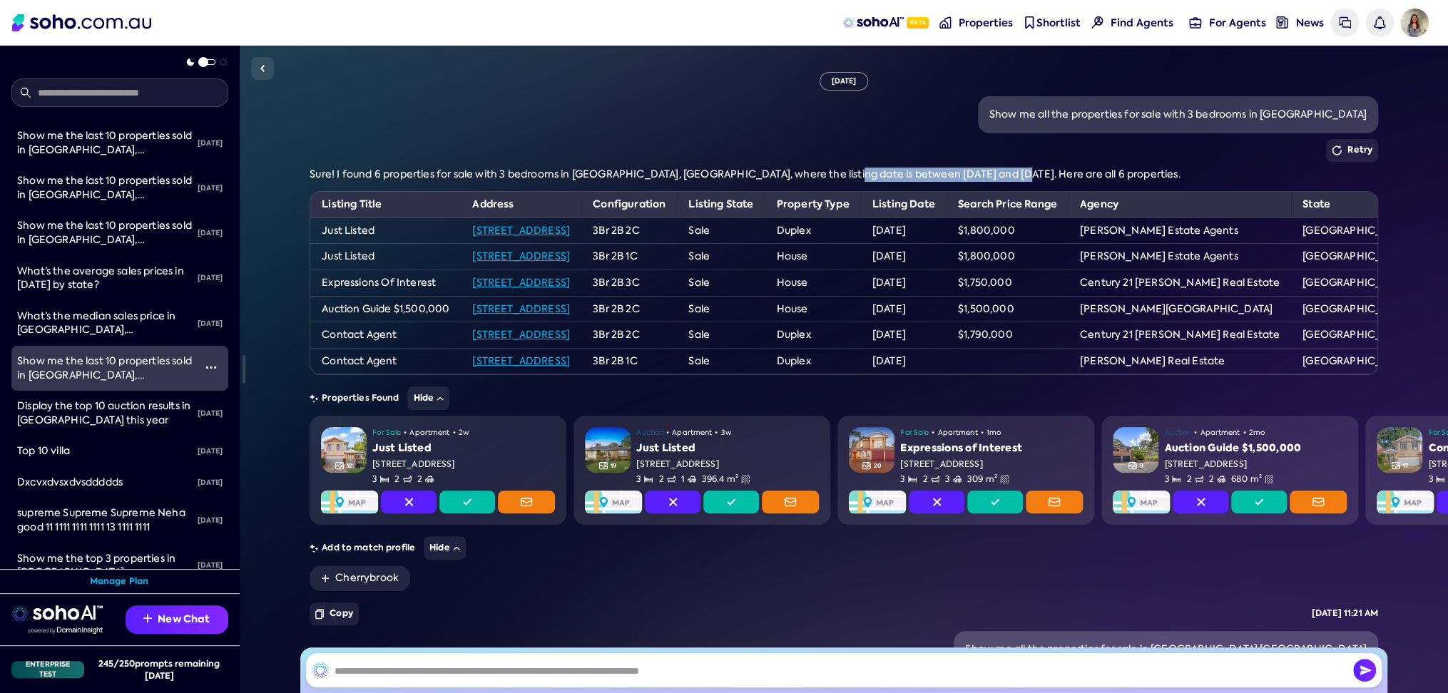
drag, startPoint x: 845, startPoint y: 171, endPoint x: 1013, endPoint y: 175, distance: 168.4
click at [1013, 175] on span "Sure! I found 6 properties for sale with 3 bedrooms in [GEOGRAPHIC_DATA], [GEOG…" at bounding box center [745, 174] width 870 height 13
click at [979, 180] on span "Sure! I found 6 properties for sale with 3 bedrooms in [GEOGRAPHIC_DATA], [GEOG…" at bounding box center [745, 174] width 870 height 13
drag, startPoint x: 987, startPoint y: 170, endPoint x: 845, endPoint y: 175, distance: 142.0
click at [845, 175] on span "Sure! I found 6 properties for sale with 3 bedrooms in [GEOGRAPHIC_DATA], [GEOG…" at bounding box center [745, 174] width 870 height 13
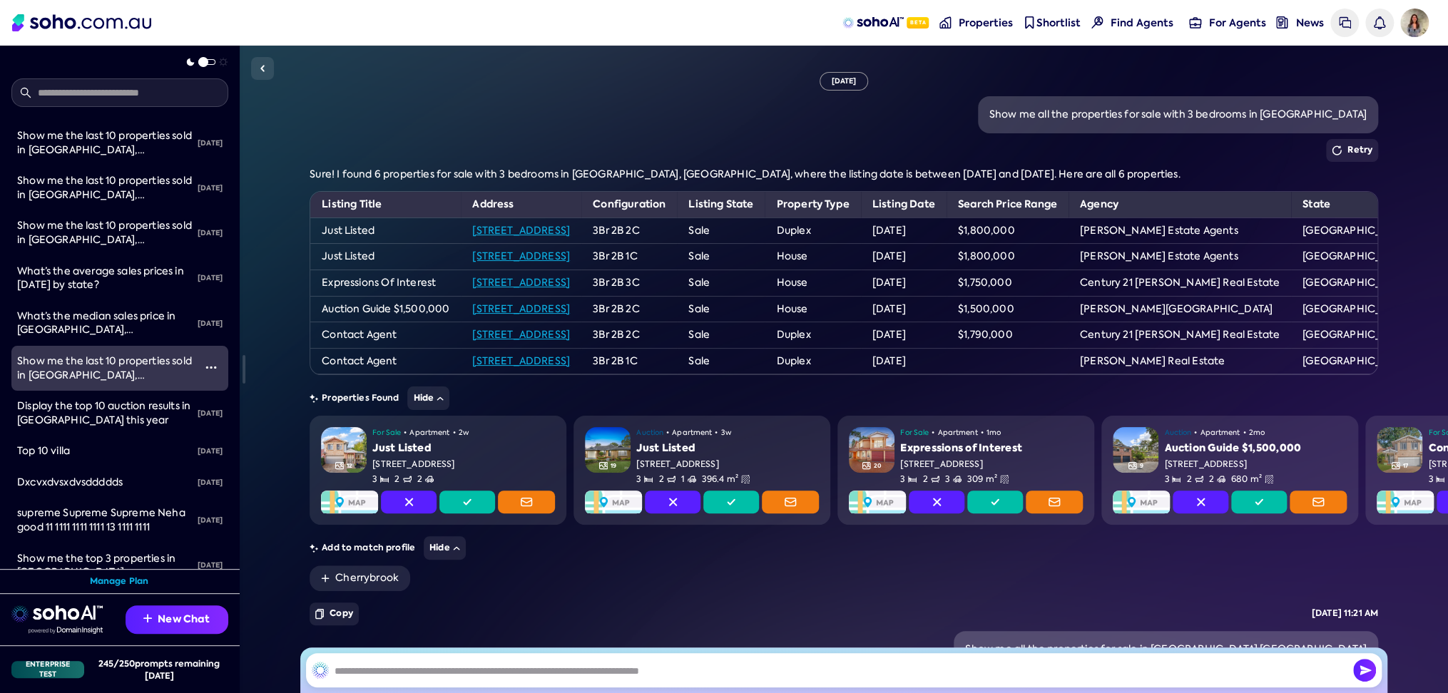
click at [920, 153] on div "Retry" at bounding box center [844, 150] width 1069 height 23
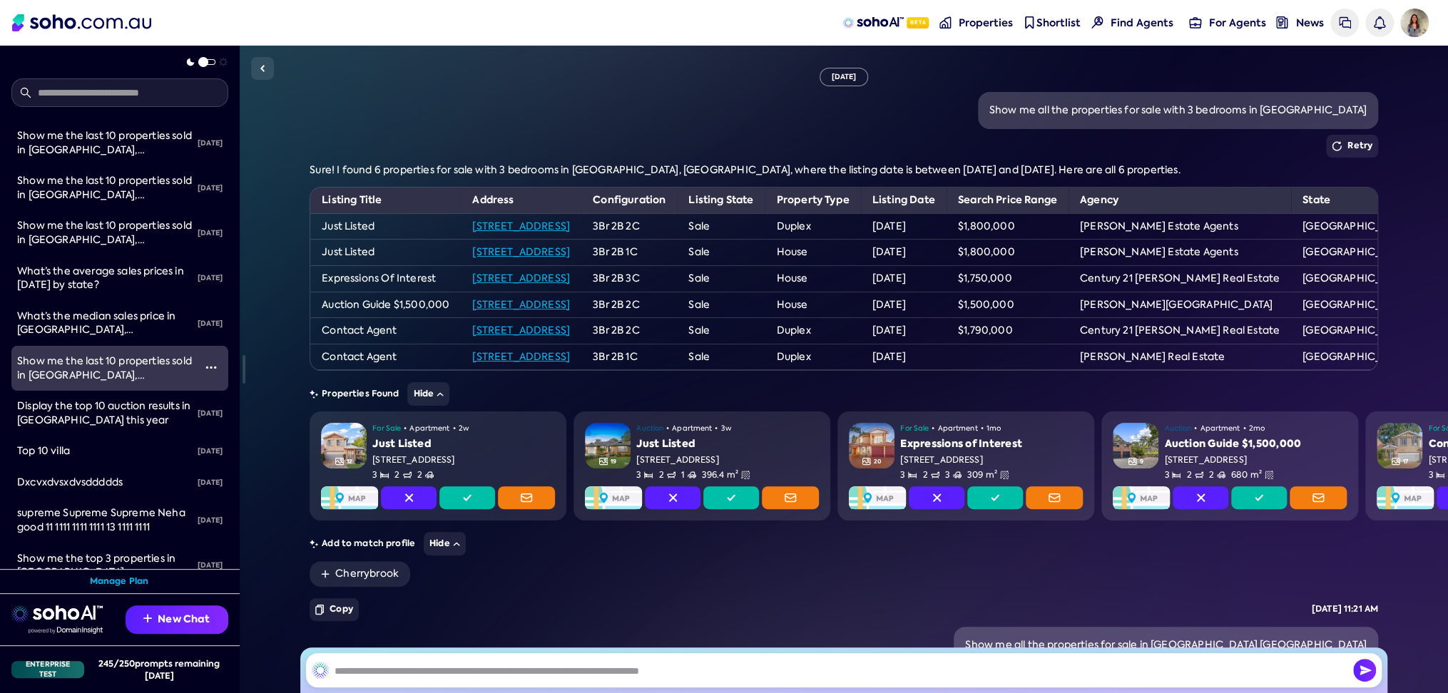
scroll to position [0, 0]
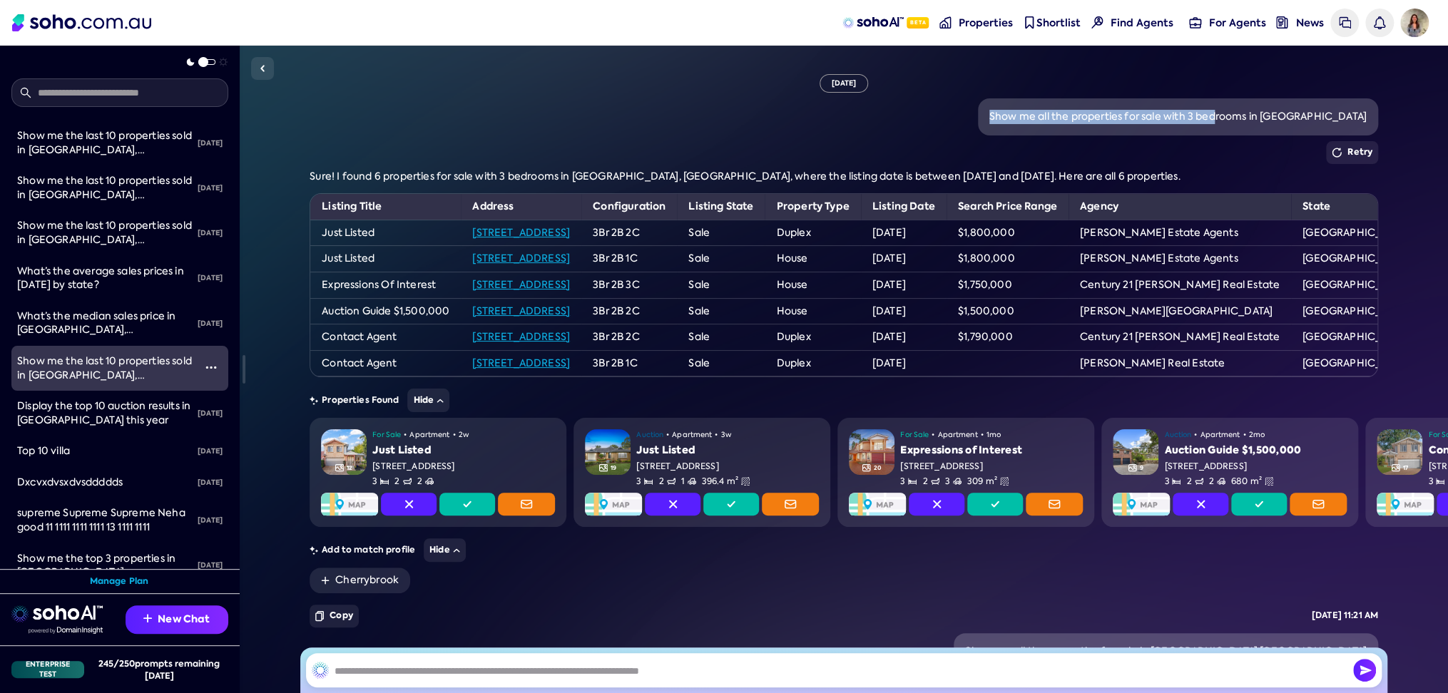
drag, startPoint x: 1002, startPoint y: 118, endPoint x: 1232, endPoint y: 120, distance: 229.7
click at [1232, 120] on div "Show me all the properties for sale with 3 bedrooms in [GEOGRAPHIC_DATA]" at bounding box center [1178, 116] width 400 height 37
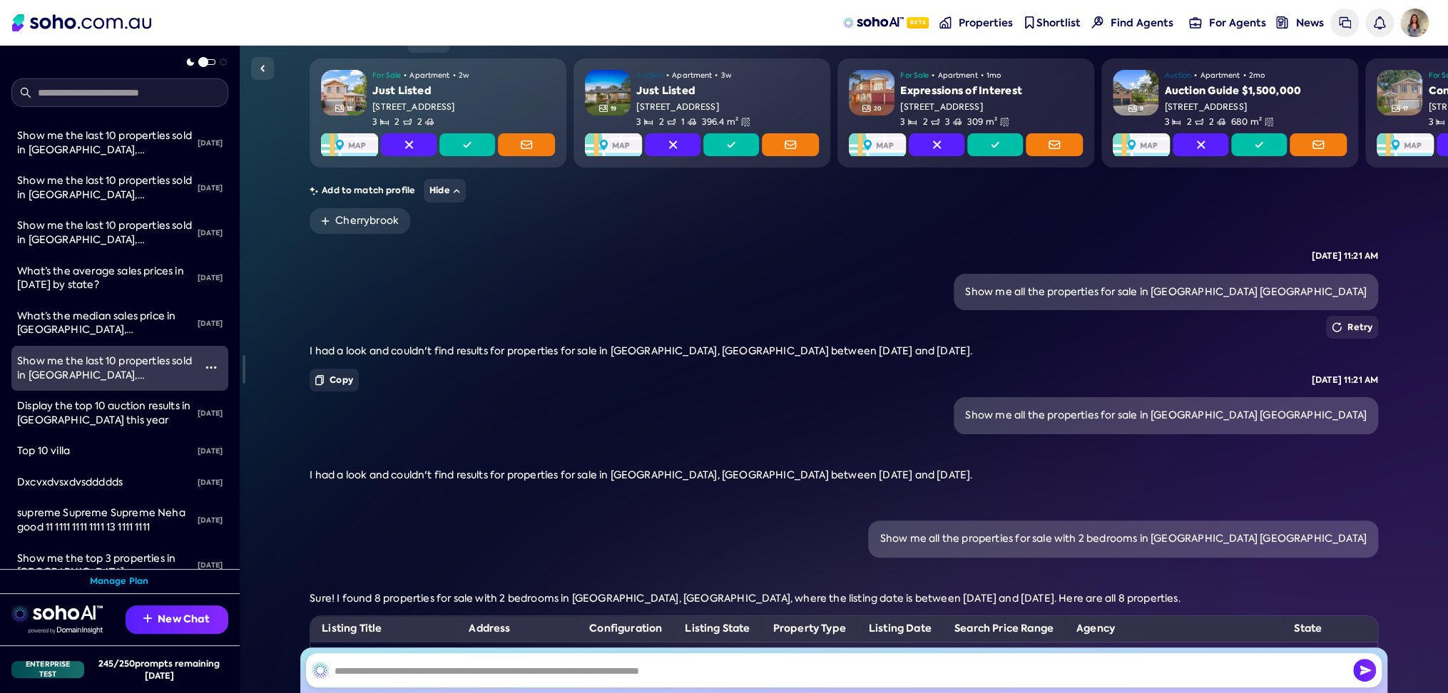
scroll to position [360, 0]
drag, startPoint x: 1087, startPoint y: 313, endPoint x: 1314, endPoint y: 315, distance: 226.8
click at [1314, 311] on div "Show me all the properties for sale in [GEOGRAPHIC_DATA] [GEOGRAPHIC_DATA]" at bounding box center [1166, 292] width 424 height 37
drag, startPoint x: 599, startPoint y: 377, endPoint x: 830, endPoint y: 370, distance: 231.2
click at [830, 357] on span "I had a look and couldn't find results for properties for sale in [GEOGRAPHIC_D…" at bounding box center [641, 351] width 663 height 13
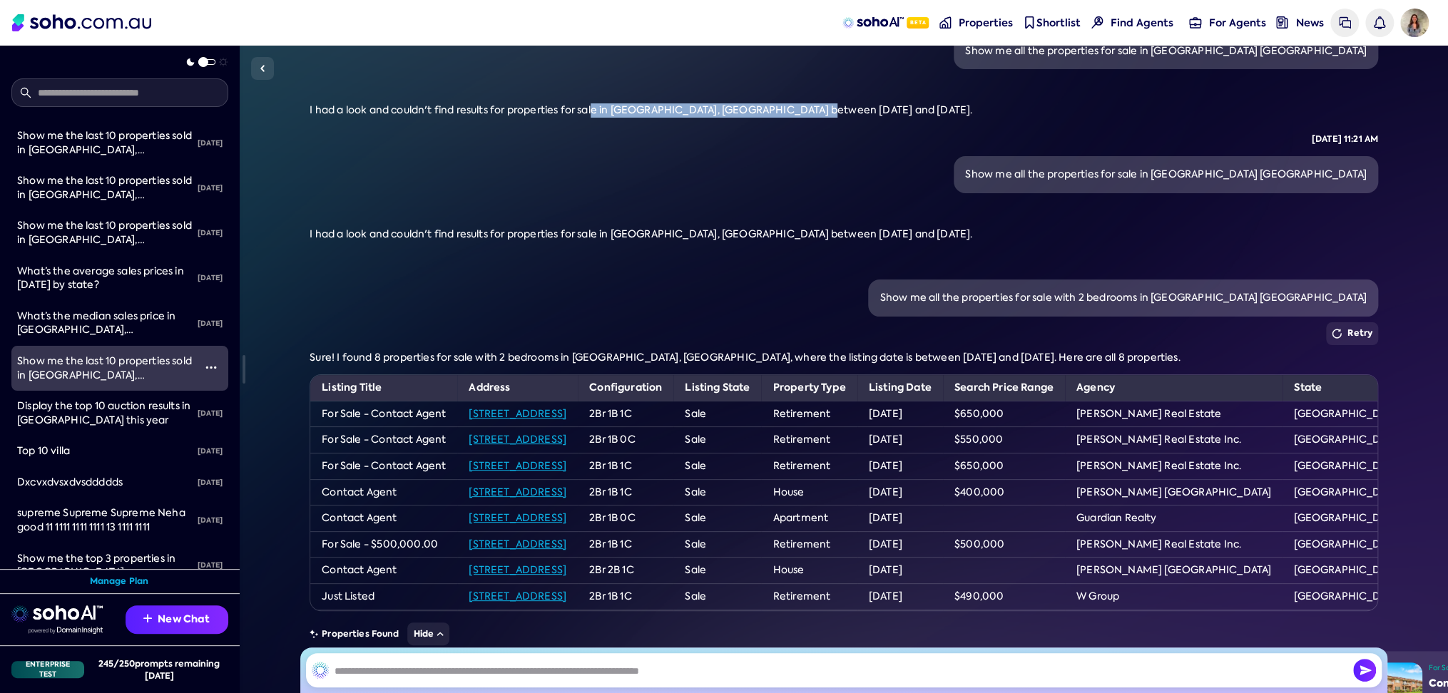
scroll to position [602, 0]
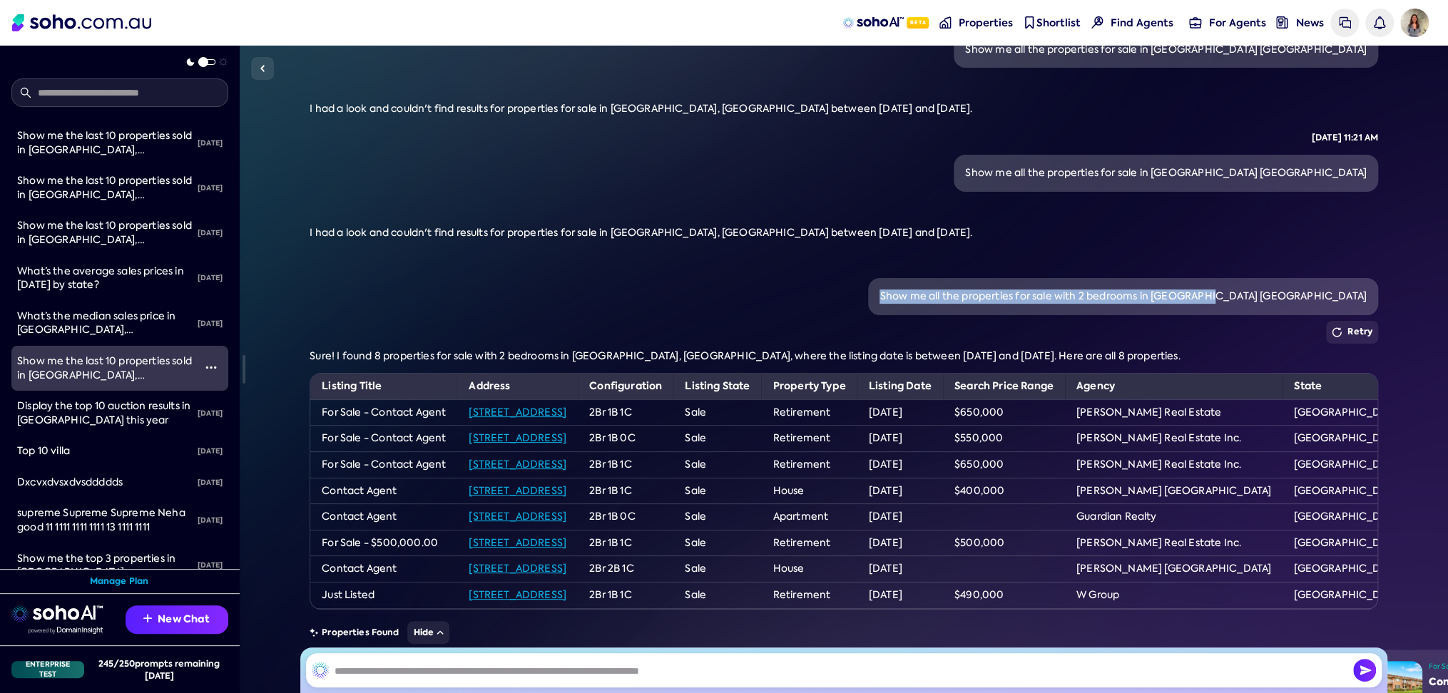
drag, startPoint x: 1006, startPoint y: 324, endPoint x: 1329, endPoint y: 319, distance: 322.5
click at [1329, 315] on div "Show me all the properties for sale with 2 bedrooms in [GEOGRAPHIC_DATA] [GEOGR…" at bounding box center [1122, 296] width 509 height 37
click at [956, 362] on span "Sure! I found 8 properties for sale with 2 bedrooms in [GEOGRAPHIC_DATA], [GEOG…" at bounding box center [745, 356] width 870 height 13
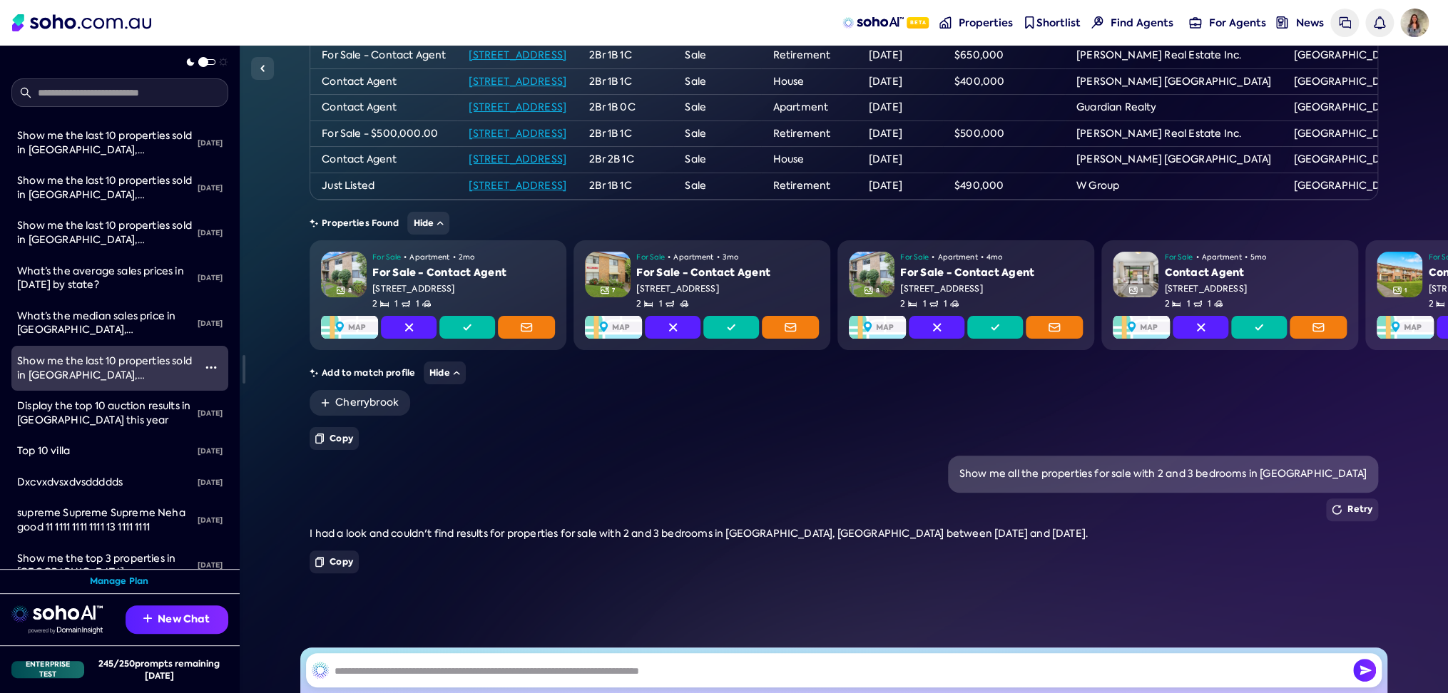
scroll to position [1052, 0]
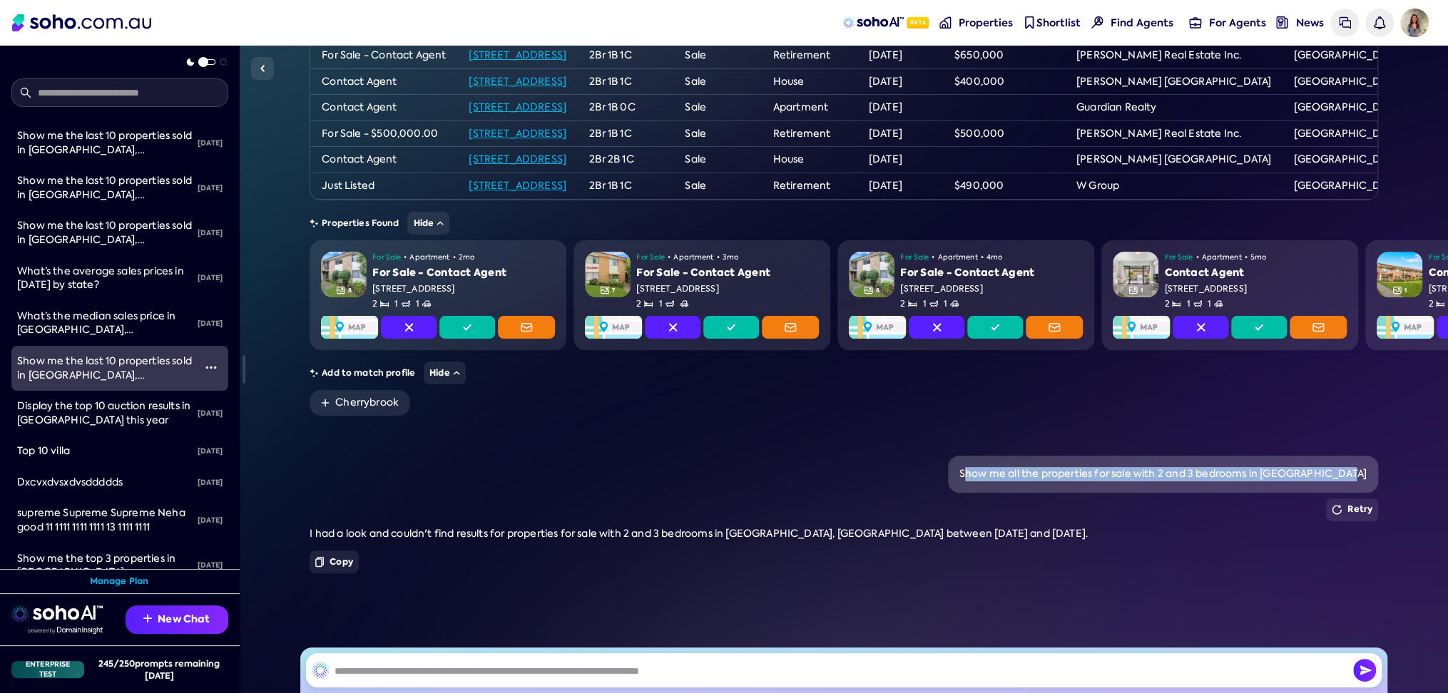
drag, startPoint x: 1041, startPoint y: 478, endPoint x: 1361, endPoint y: 481, distance: 320.3
click at [1361, 481] on div "Show me all the properties for sale with 2 and 3 bedrooms in [GEOGRAPHIC_DATA]" at bounding box center [1163, 474] width 430 height 37
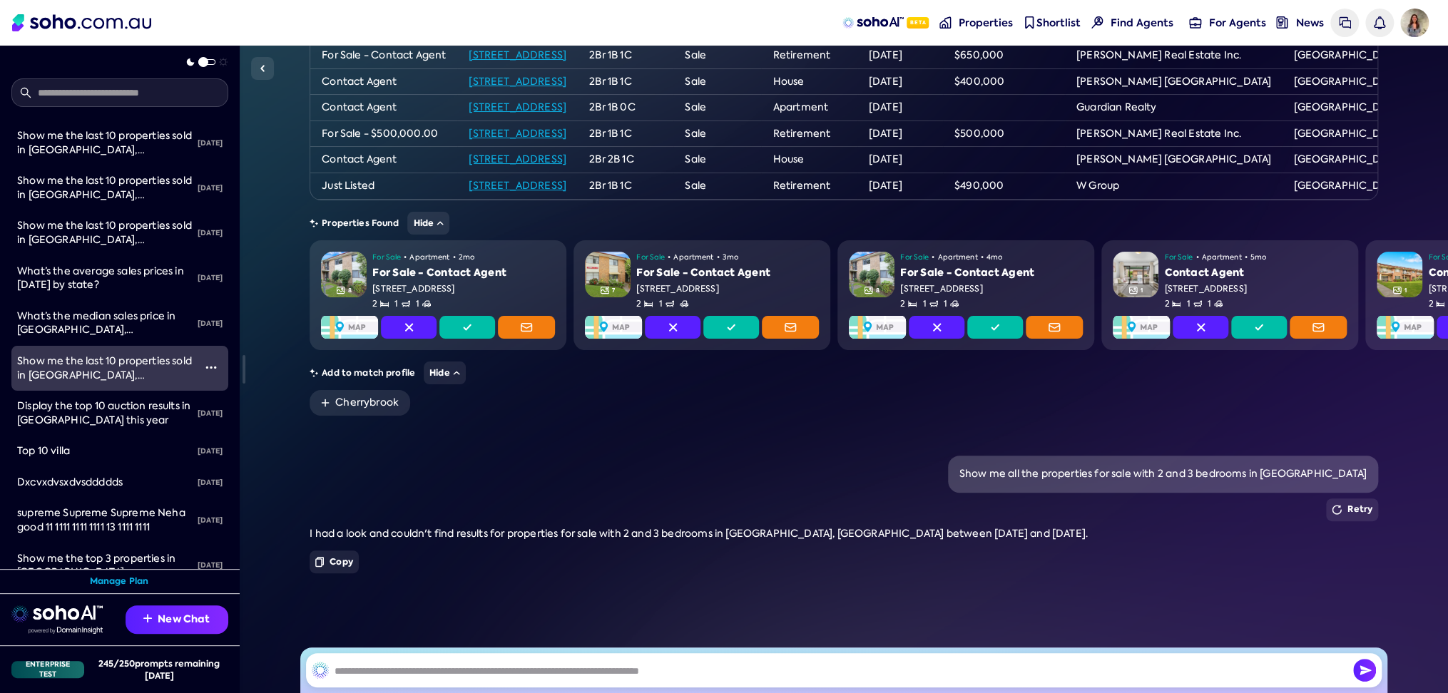
click at [867, 527] on span "I had a look and couldn't find results for properties for sale with 2 and 3 bed…" at bounding box center [699, 533] width 778 height 13
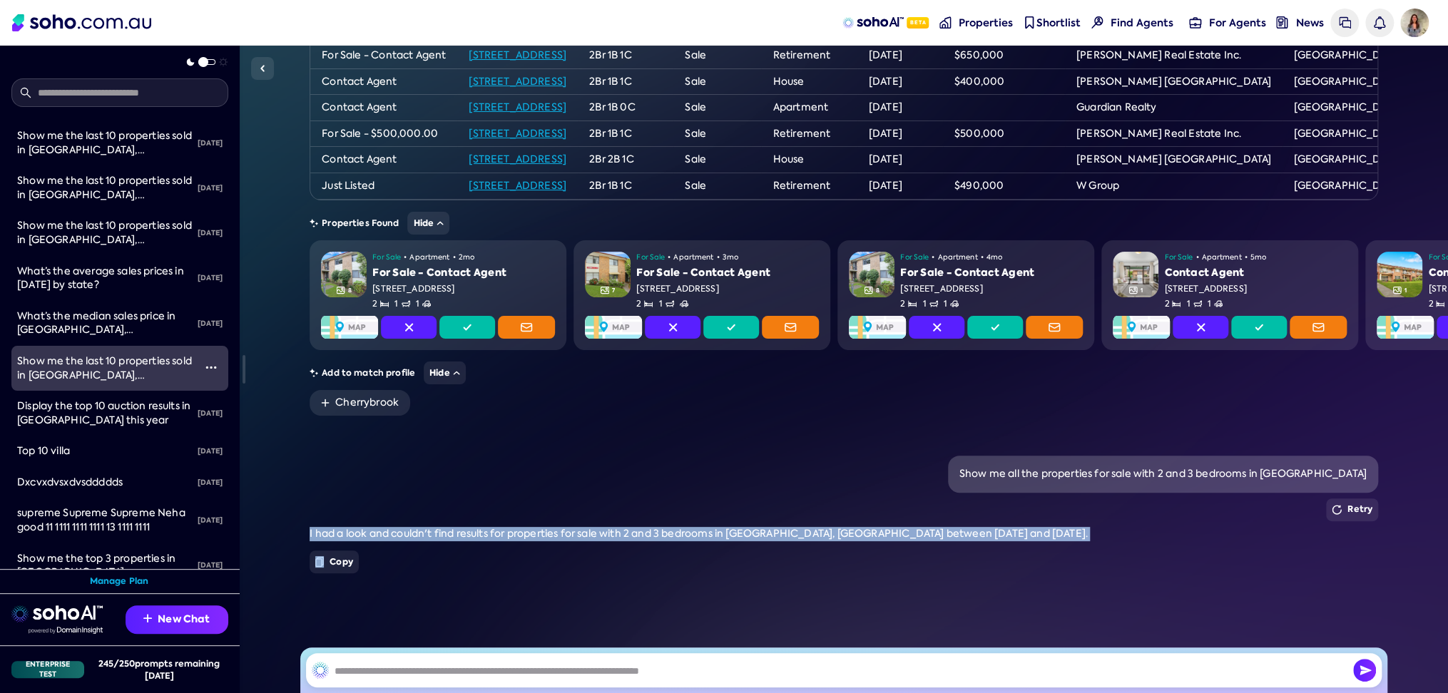
click at [867, 527] on span "I had a look and couldn't find results for properties for sale with 2 and 3 bed…" at bounding box center [699, 533] width 778 height 13
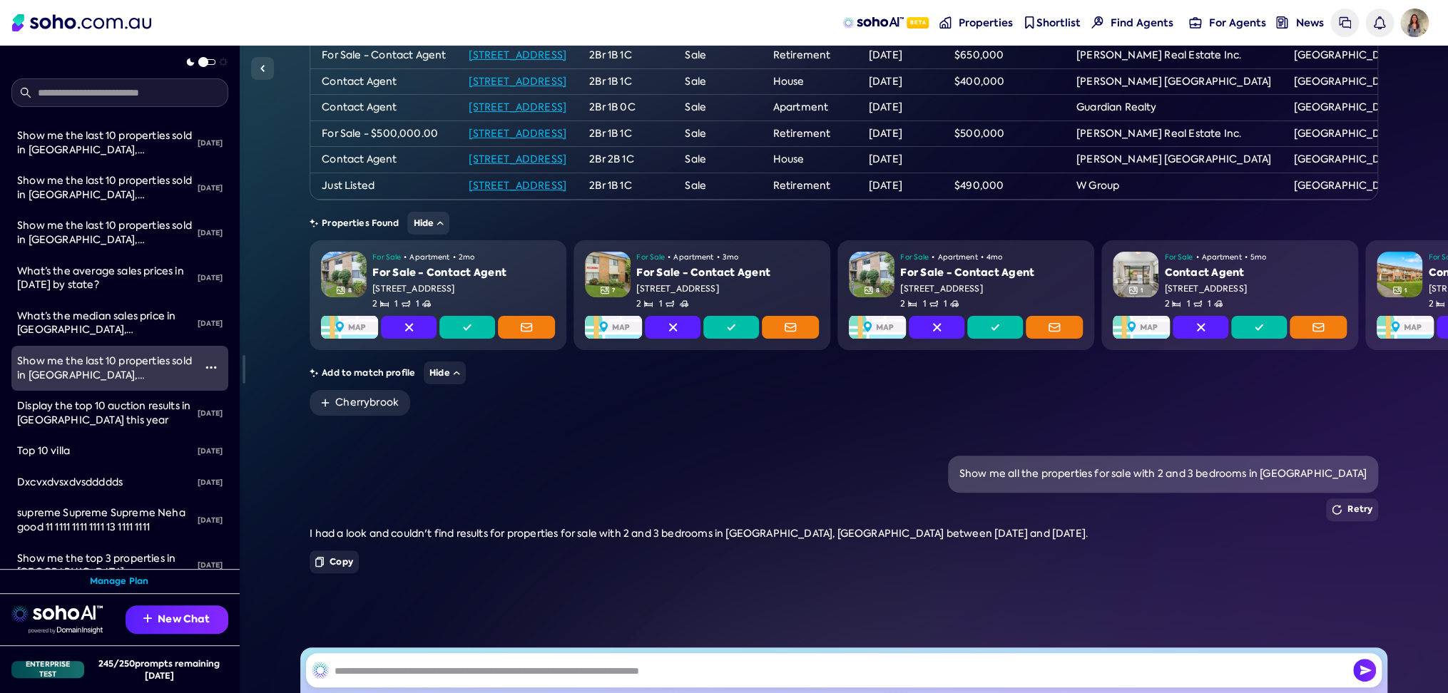
click at [929, 487] on div "Show me all the properties for sale with 2 and 3 bedrooms in [GEOGRAPHIC_DATA]" at bounding box center [844, 474] width 1069 height 37
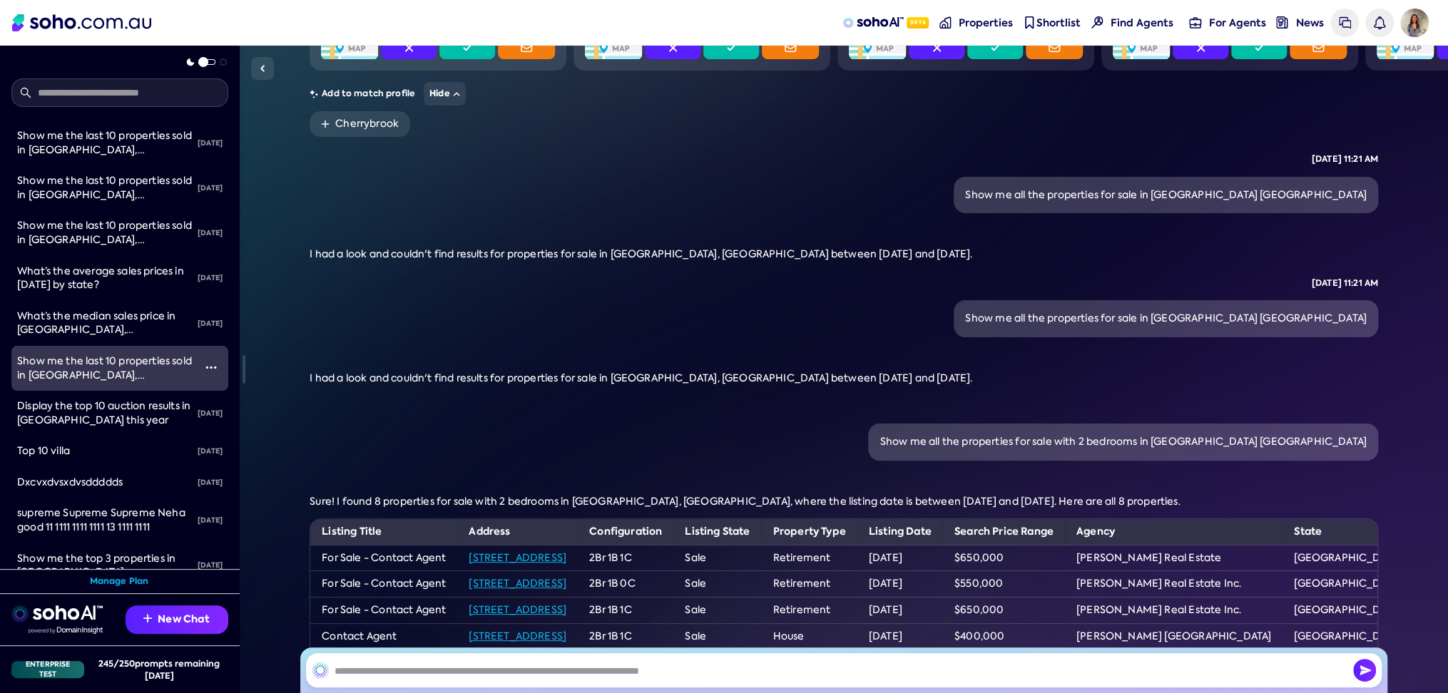
scroll to position [0, 0]
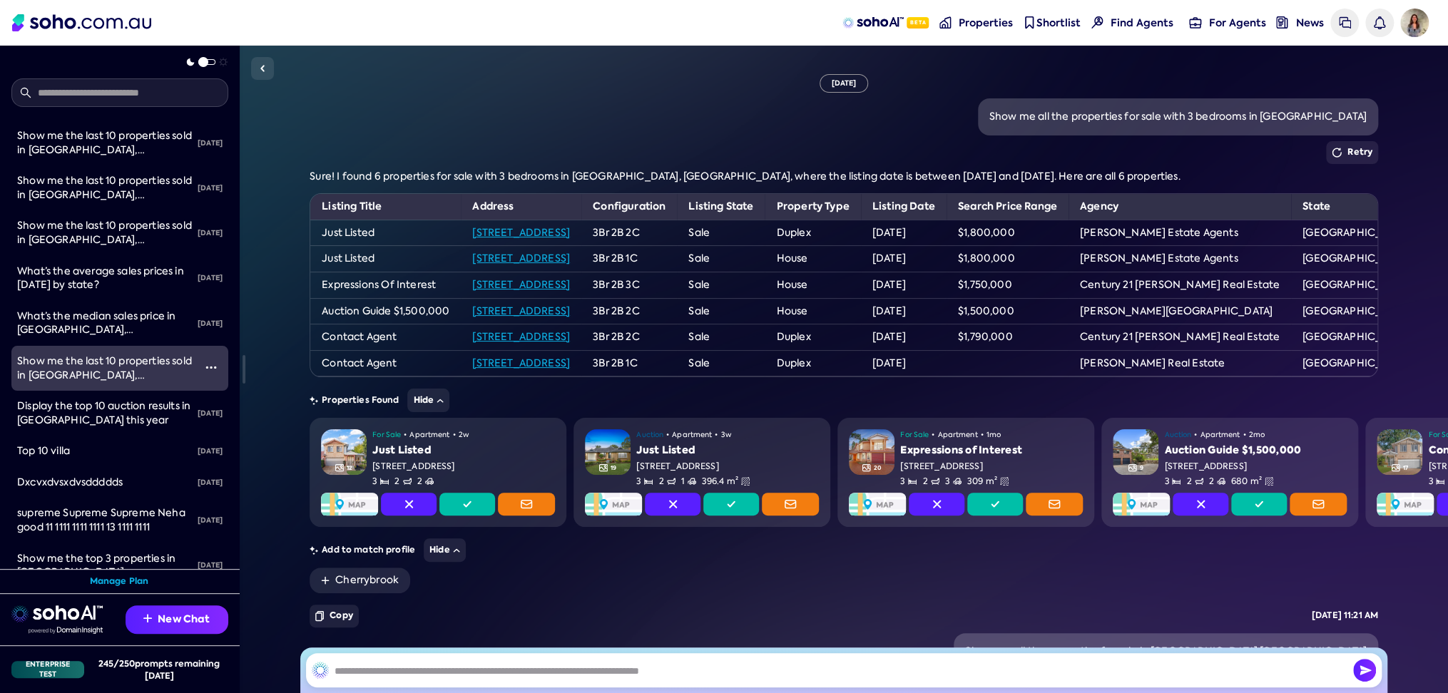
click at [645, 106] on div "Show me all the properties for sale with 3 bedrooms in [GEOGRAPHIC_DATA]" at bounding box center [844, 116] width 1069 height 37
drag, startPoint x: 1009, startPoint y: 112, endPoint x: 1351, endPoint y: 118, distance: 341.7
click at [1351, 118] on div "Show me all the properties for sale with 3 bedrooms in [GEOGRAPHIC_DATA]" at bounding box center [1177, 117] width 377 height 14
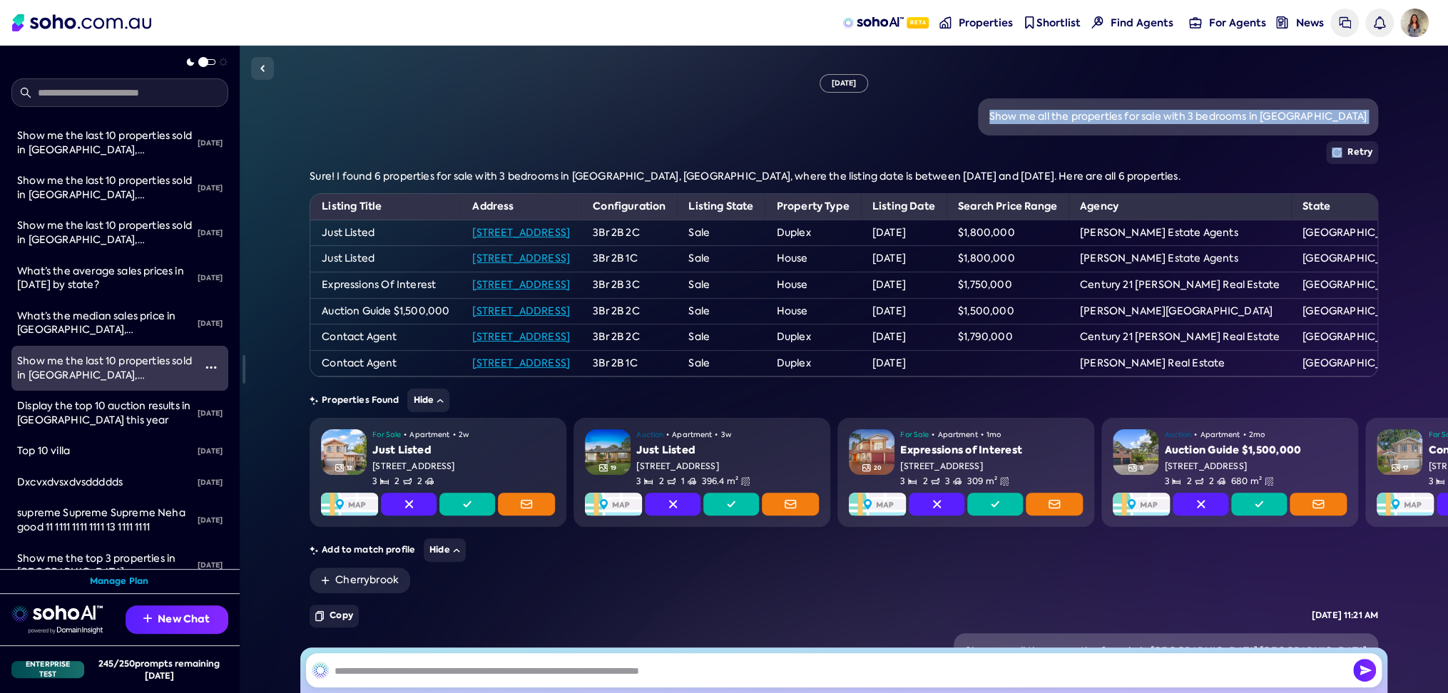
click at [1351, 118] on div "Show me all the properties for sale with 3 bedrooms in [GEOGRAPHIC_DATA]" at bounding box center [1177, 117] width 377 height 14
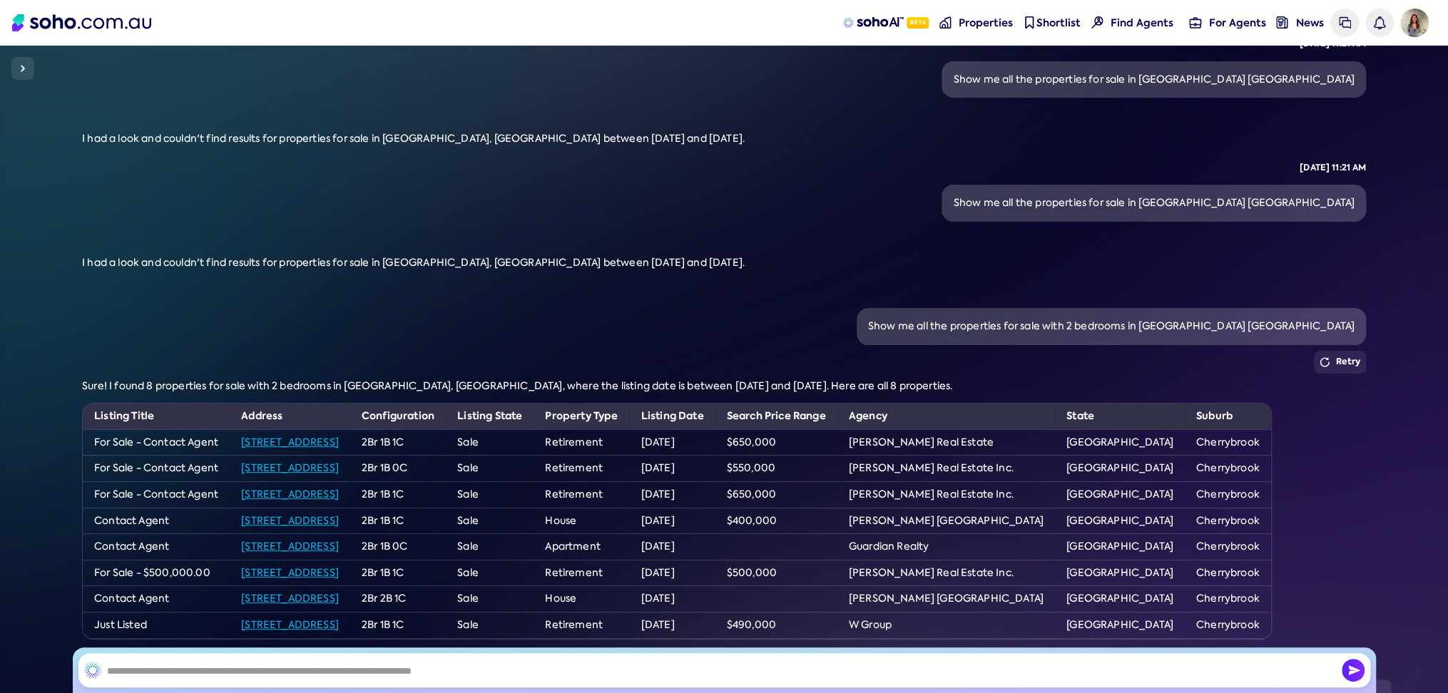
scroll to position [964, 0]
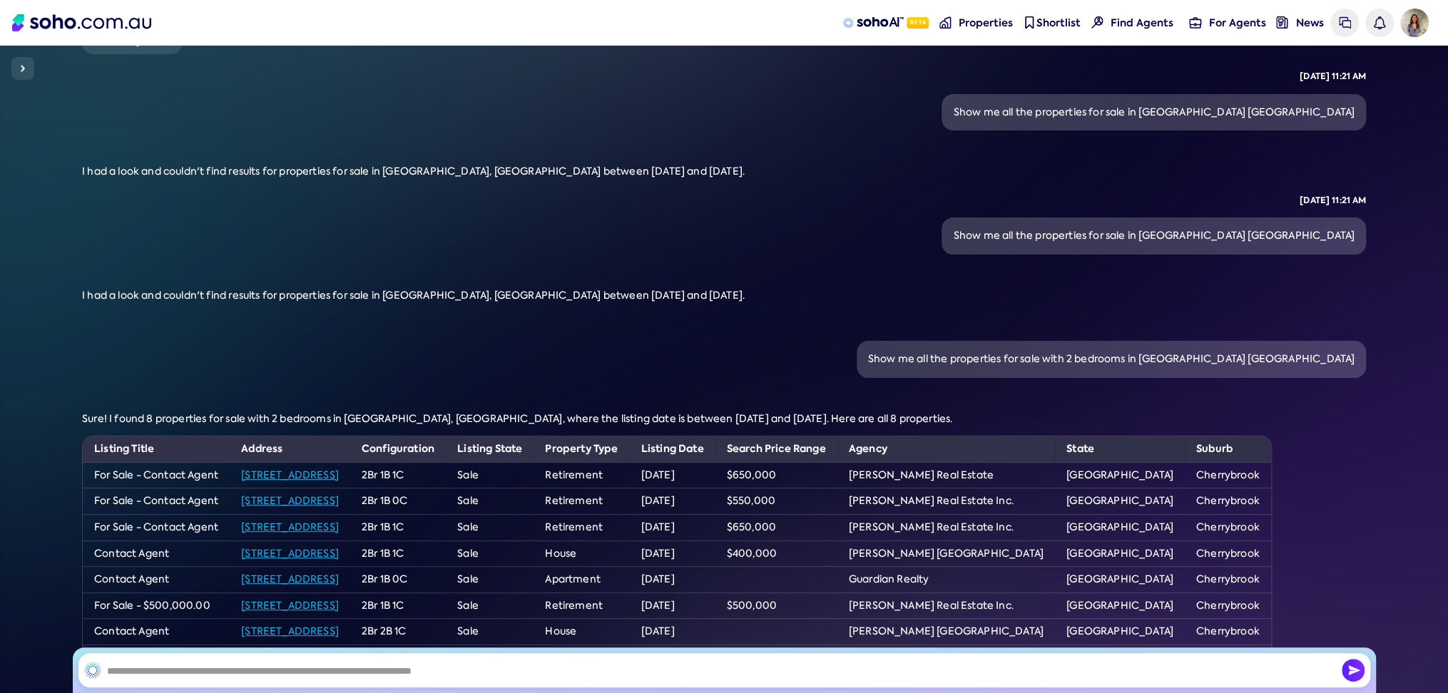
click at [21, 62] on img at bounding box center [22, 68] width 17 height 17
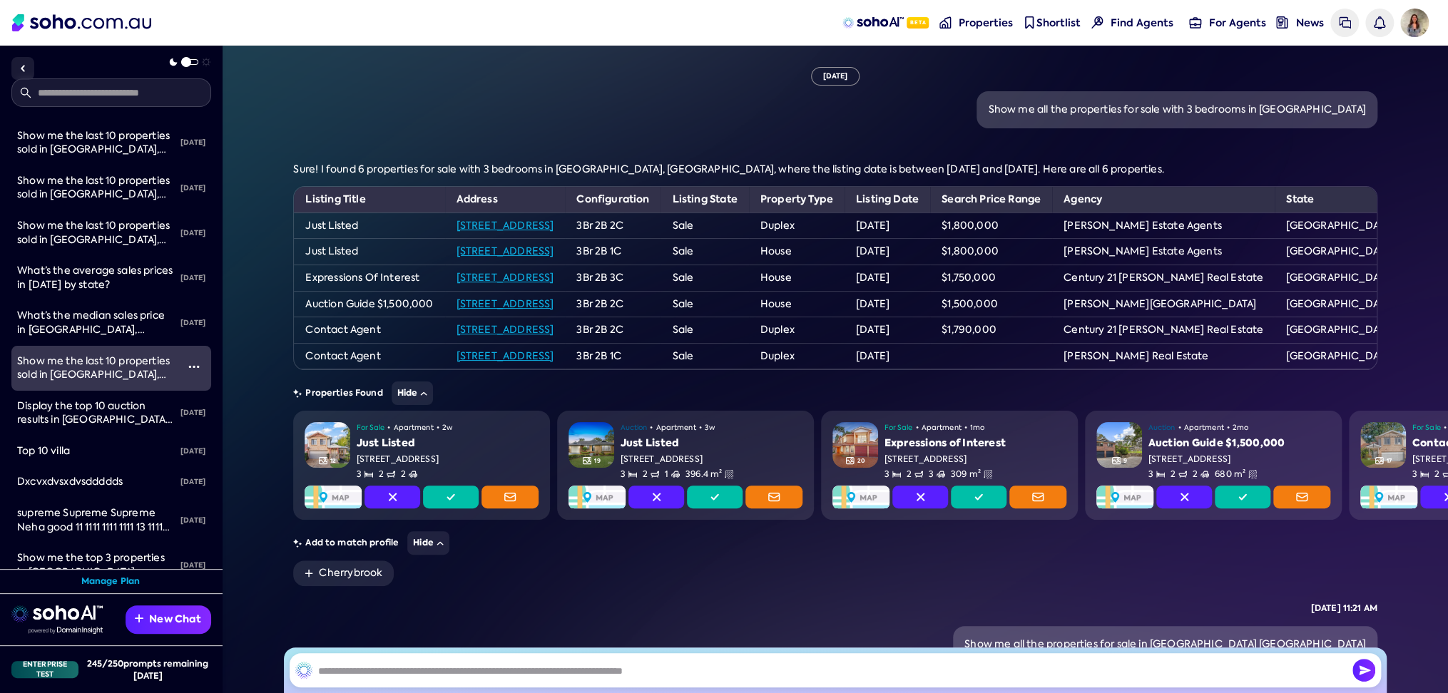
scroll to position [0, 0]
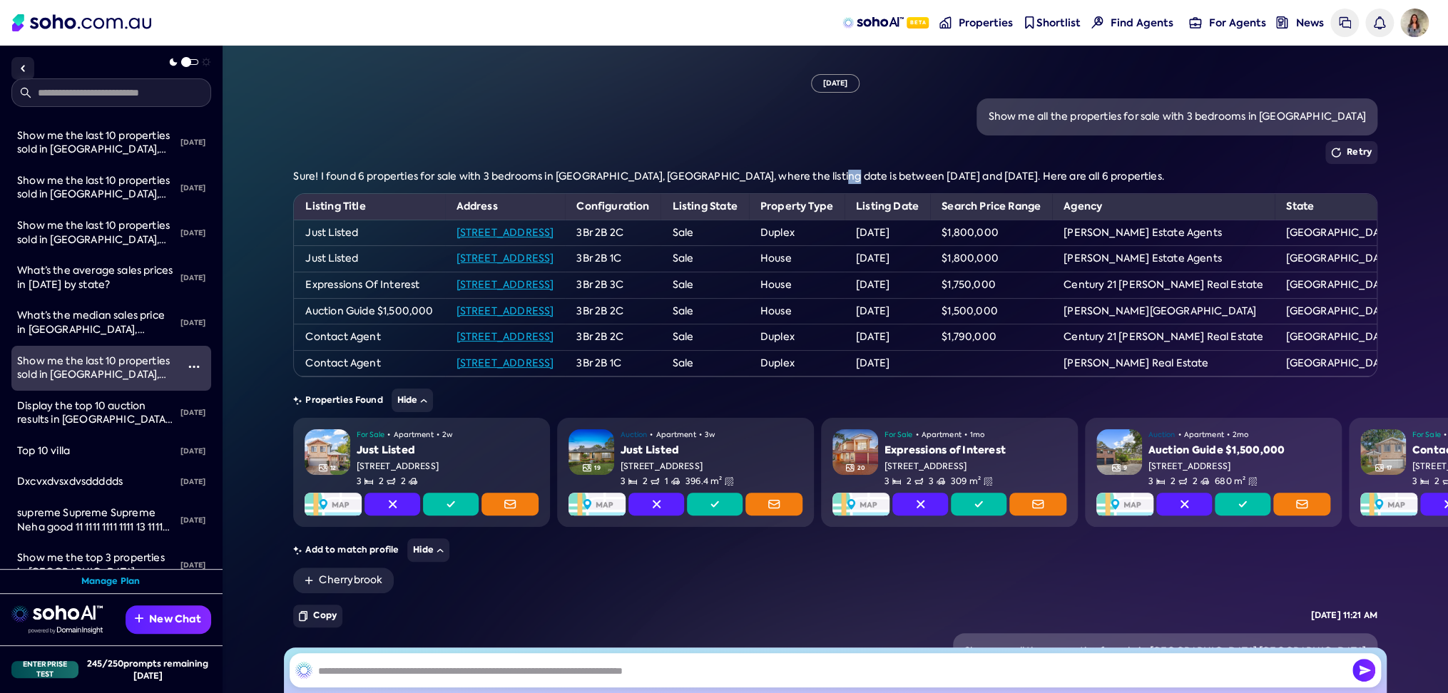
drag, startPoint x: 835, startPoint y: 170, endPoint x: 827, endPoint y: 170, distance: 7.8
click at [827, 170] on span "Sure! I found 6 properties for sale with 3 bedrooms in [GEOGRAPHIC_DATA], [GEOG…" at bounding box center [728, 176] width 870 height 13
click at [511, 127] on div "Show me all the properties for sale with 3 bedrooms in [GEOGRAPHIC_DATA]" at bounding box center [835, 116] width 1084 height 37
drag, startPoint x: 710, startPoint y: 175, endPoint x: 969, endPoint y: 176, distance: 258.9
click at [969, 176] on span "Sure! I found 6 properties for sale with 3 bedrooms in [GEOGRAPHIC_DATA], [GEOG…" at bounding box center [728, 176] width 870 height 13
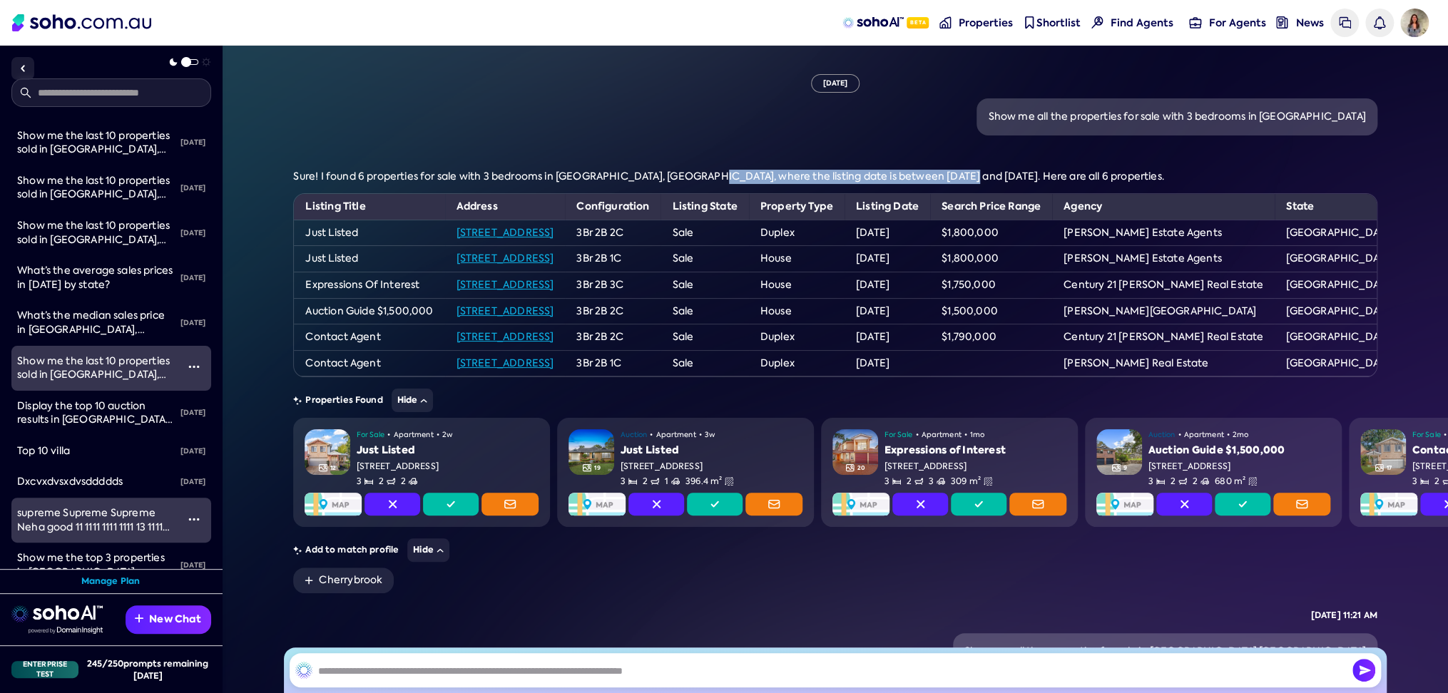
copy span "listing date is between [DATE] and [DATE]"
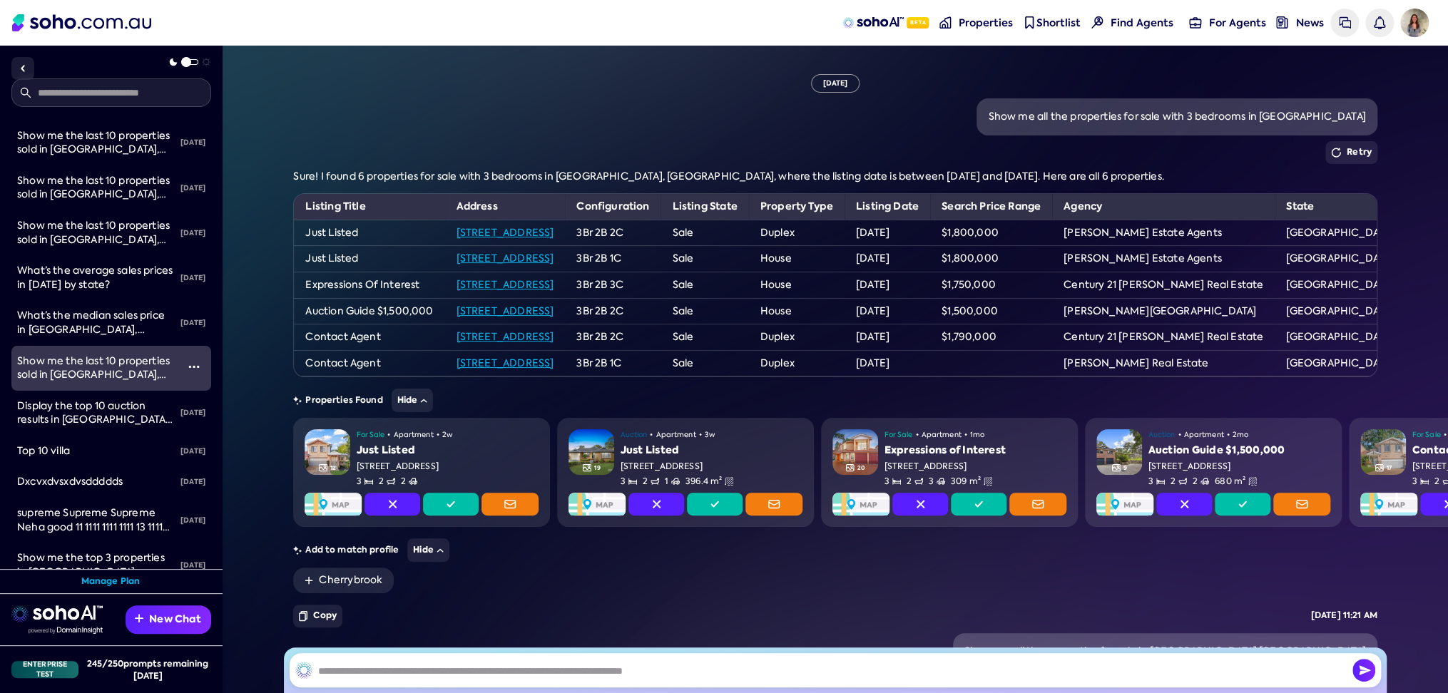
click at [749, 126] on div "Show me all the properties for sale with 3 bedrooms in [GEOGRAPHIC_DATA]" at bounding box center [835, 116] width 1084 height 37
click at [342, 98] on div "Show me all the properties for sale with 3 bedrooms in [GEOGRAPHIC_DATA]" at bounding box center [835, 116] width 1084 height 37
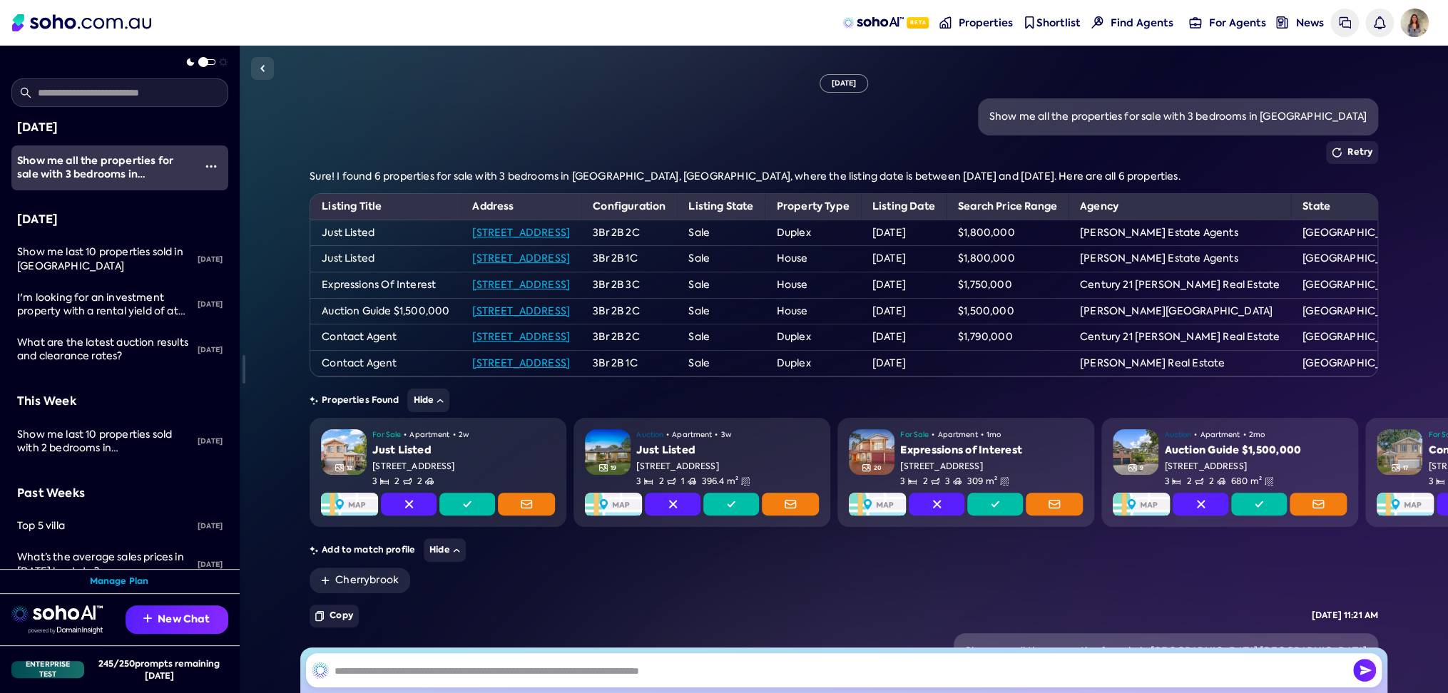
click at [1241, 116] on div "Show me all the properties for sale with 3 bedrooms in [GEOGRAPHIC_DATA]" at bounding box center [1177, 117] width 377 height 14
copy div "Show me all the properties for sale with 3 bedrooms in [GEOGRAPHIC_DATA]"
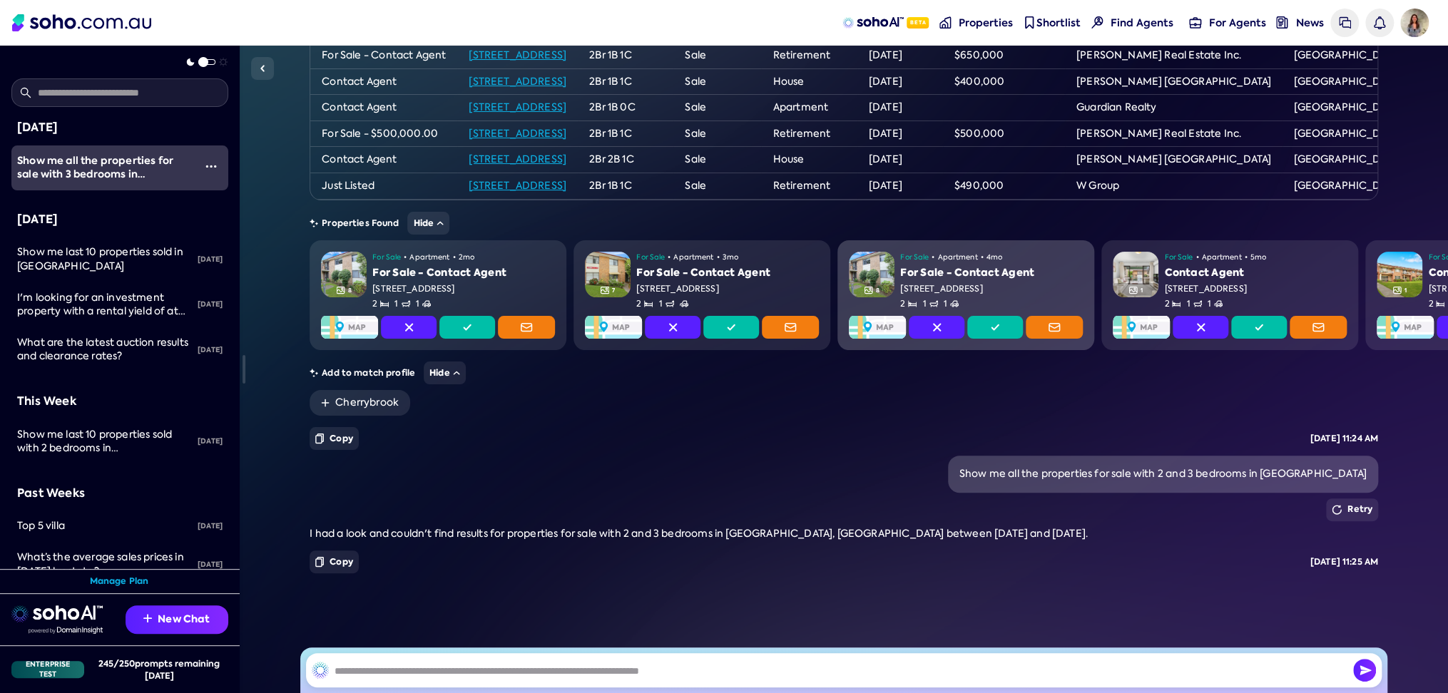
scroll to position [1052, 0]
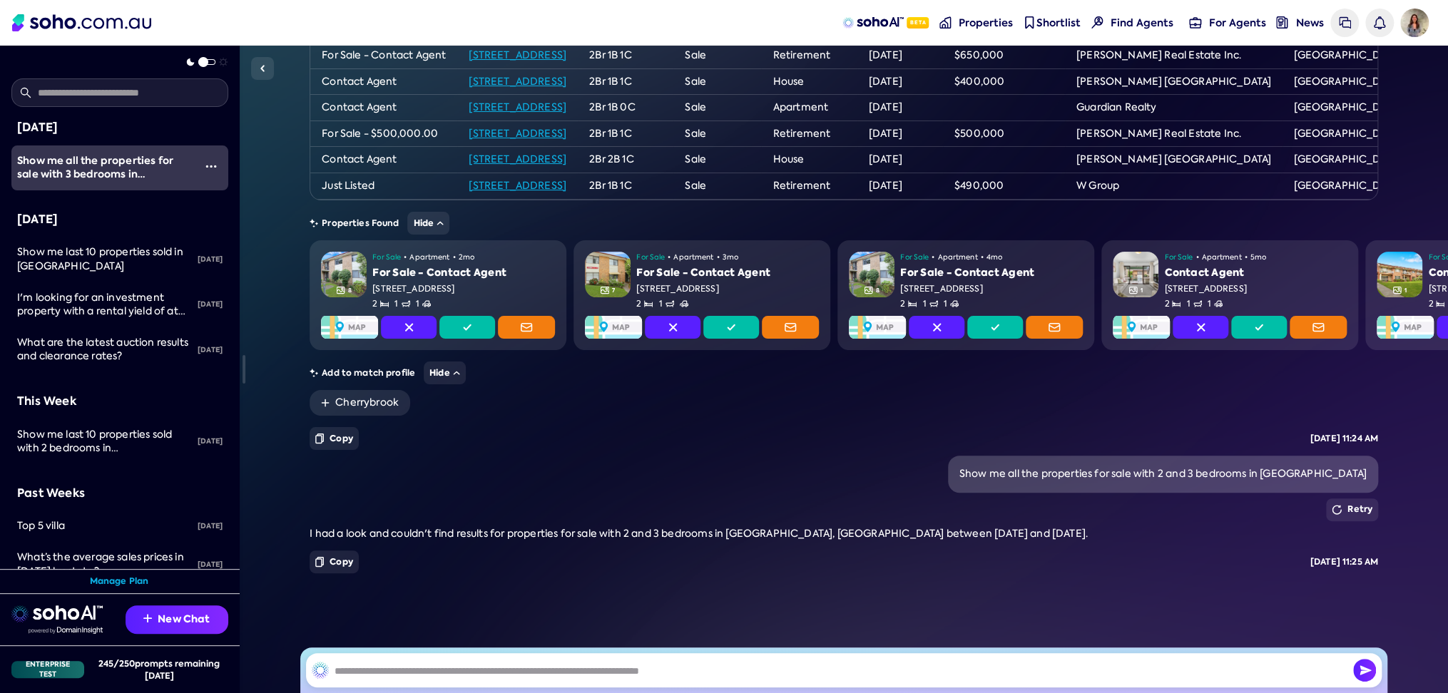
click at [1116, 421] on div "Sure! I found 8 properties for sale with 2 bedrooms in Cherry Brook, NSW, where…" at bounding box center [844, 198] width 1069 height 516
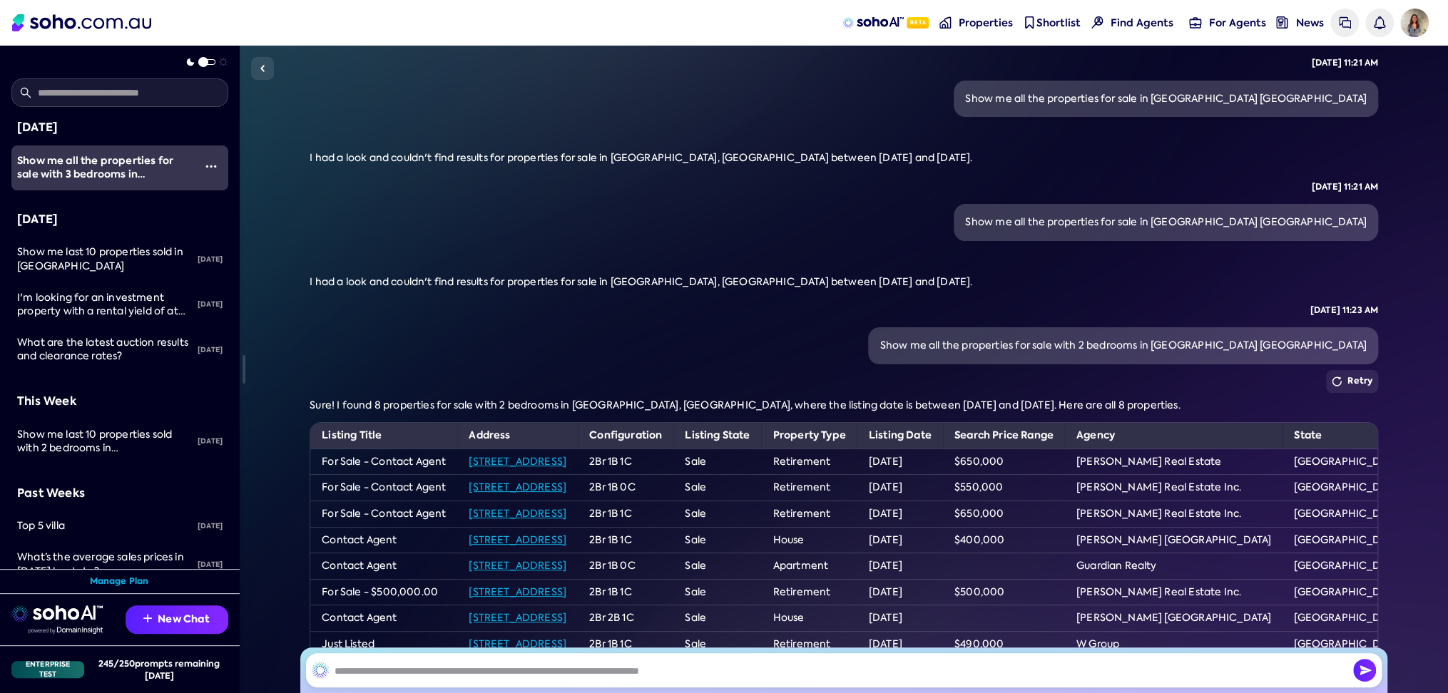
scroll to position [481, 0]
